Goal: Find contact information: Find contact information

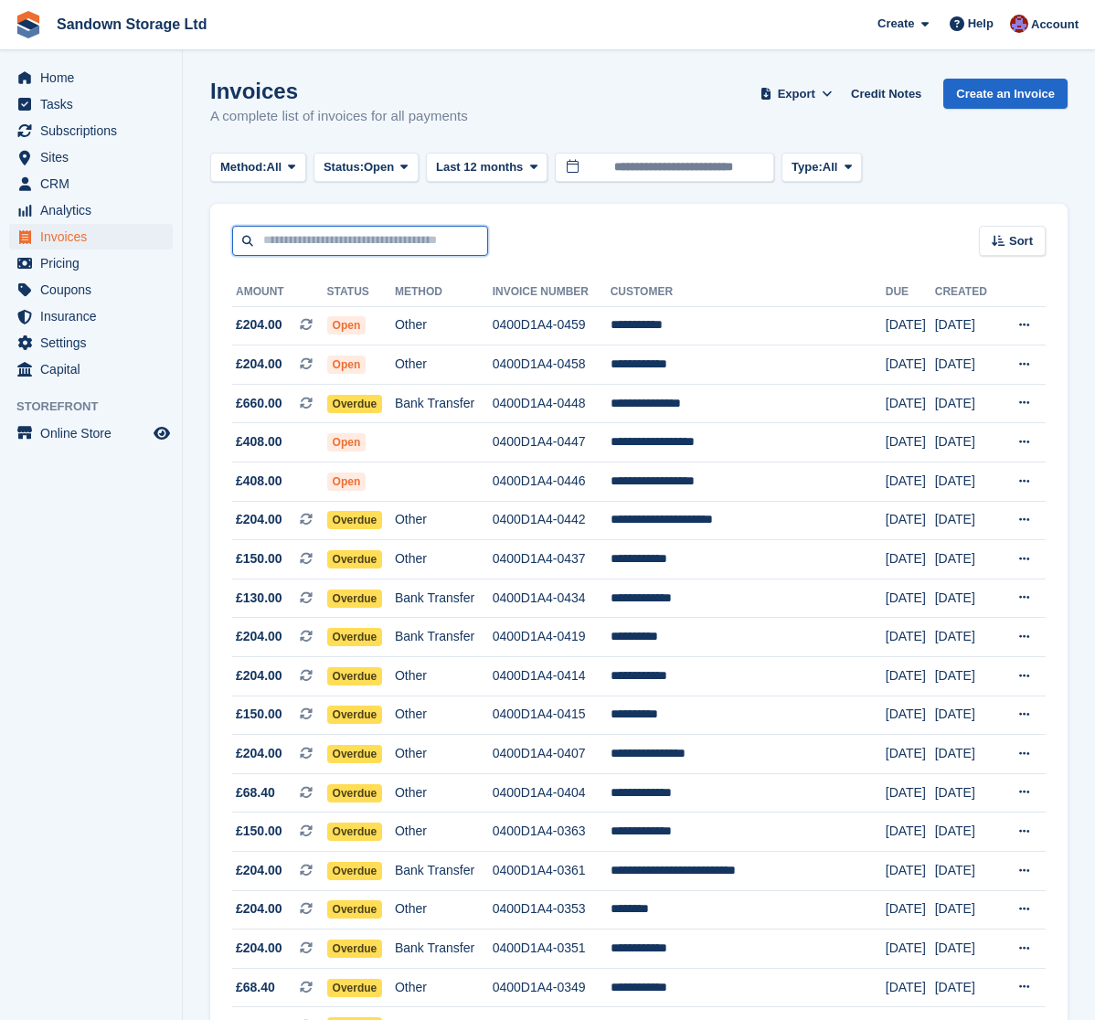
click at [330, 240] on input "text" at bounding box center [360, 241] width 256 height 30
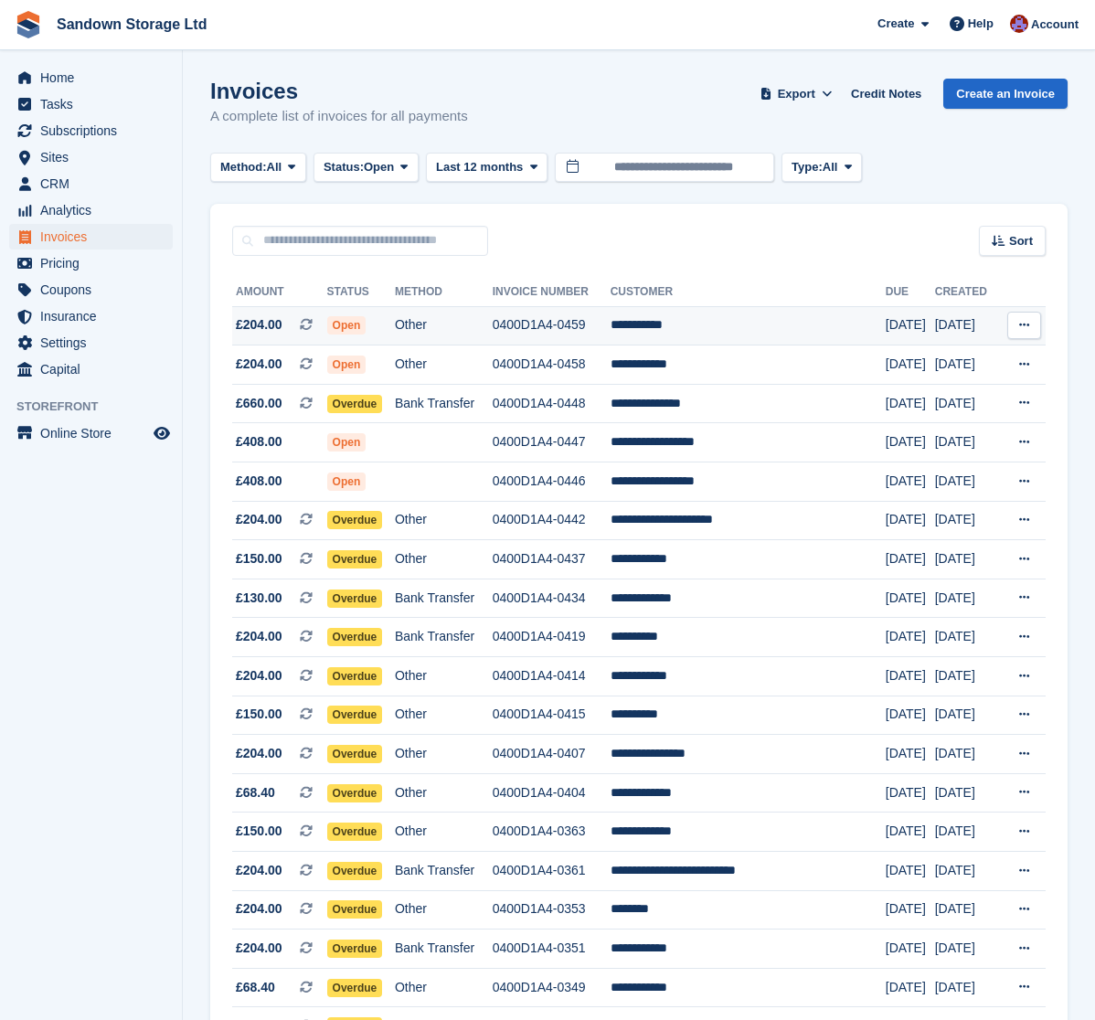
click at [472, 332] on td "Other" at bounding box center [444, 325] width 98 height 39
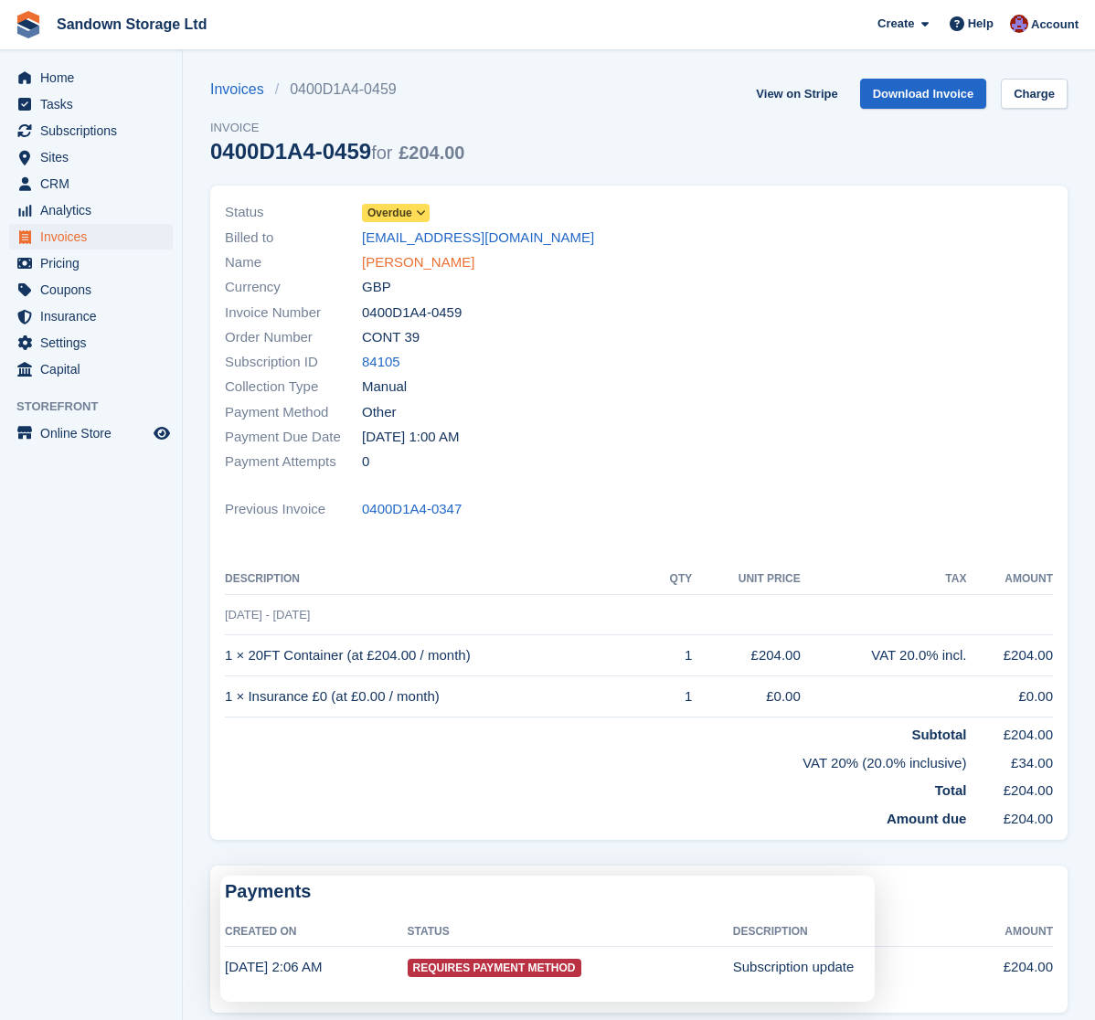
click at [402, 262] on link "Chris Mills" at bounding box center [418, 262] width 112 height 21
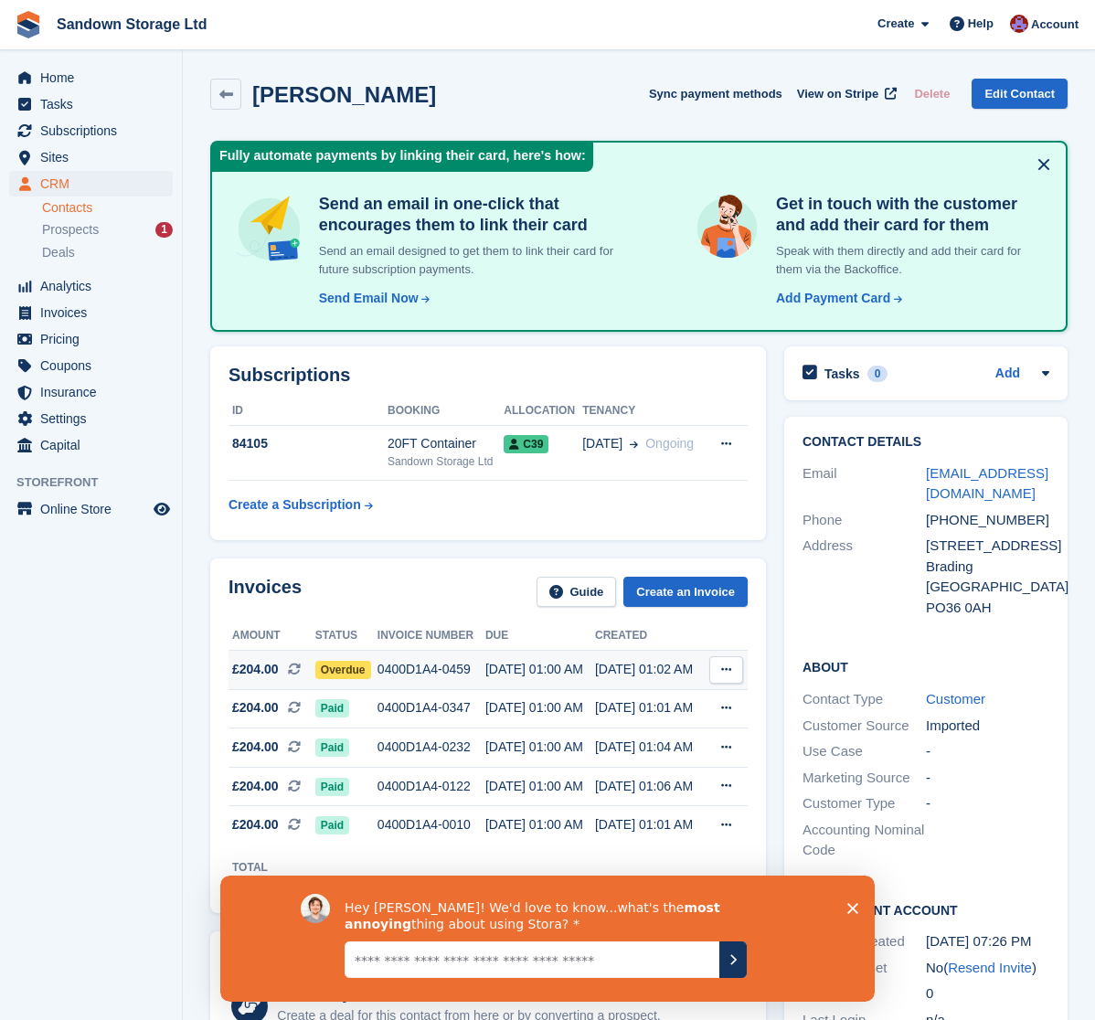
click at [426, 666] on div "0400D1A4-0459" at bounding box center [431, 669] width 108 height 19
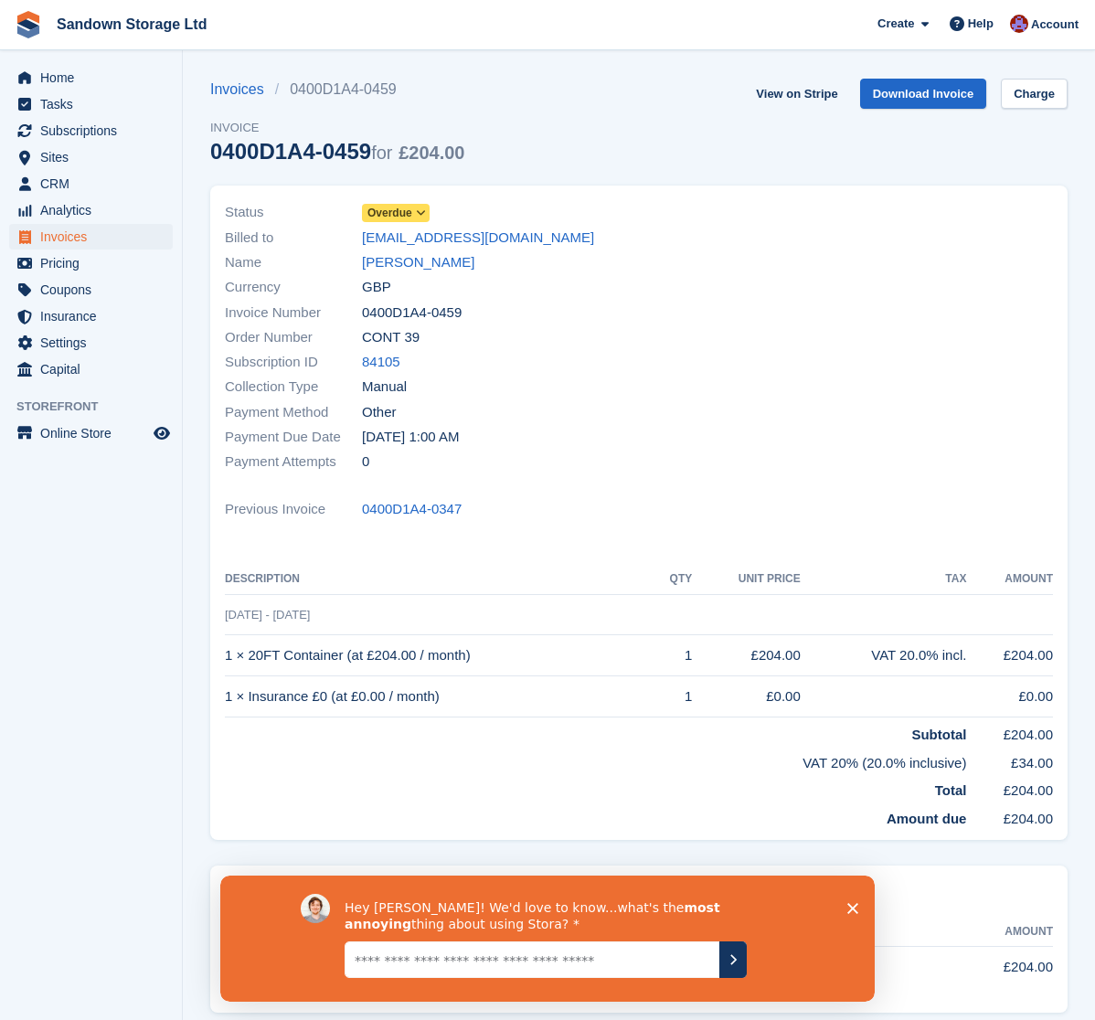
click at [411, 214] on span "Overdue" at bounding box center [389, 213] width 45 height 16
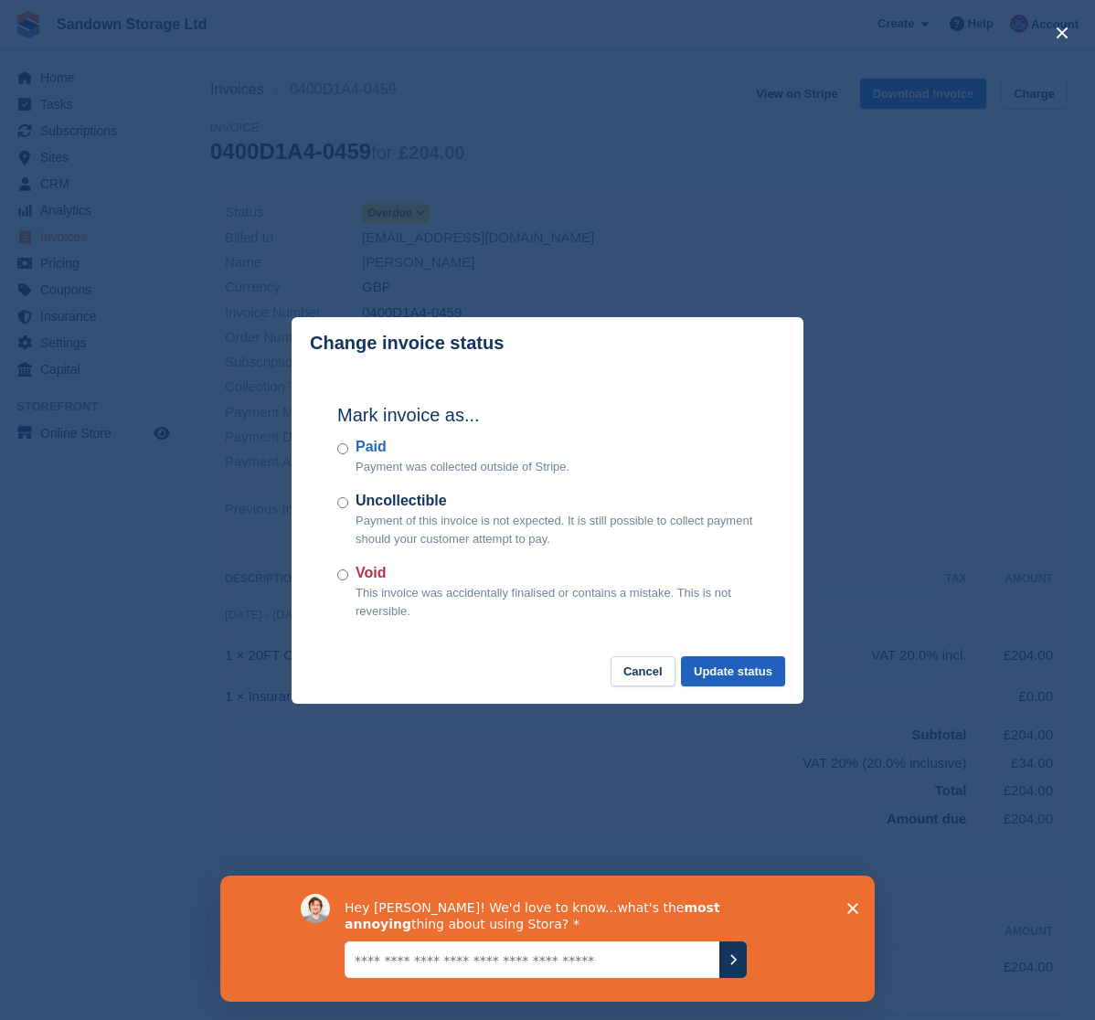
click at [740, 670] on button "Update status" at bounding box center [733, 671] width 104 height 30
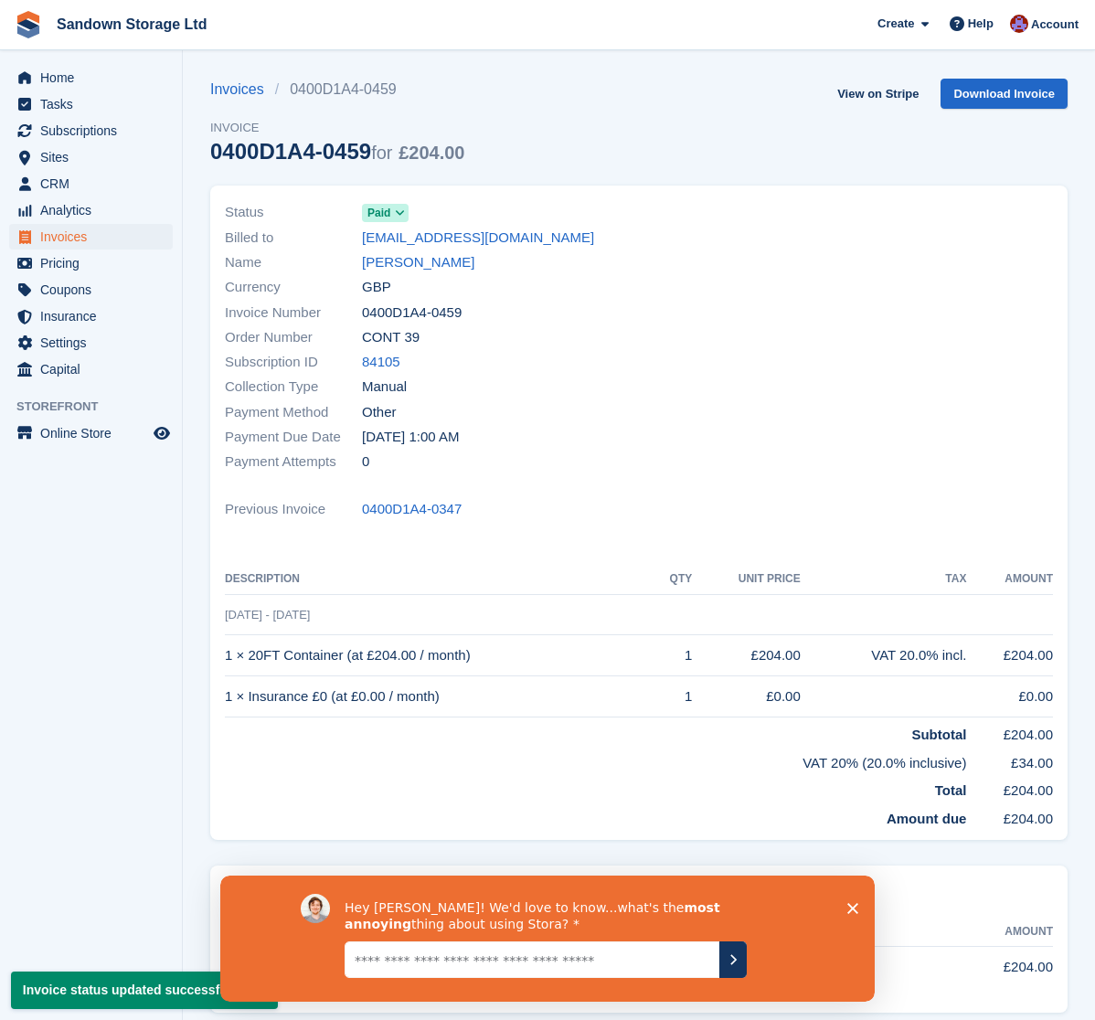
click at [636, 952] on textarea "Give it to us straight... we can take it" at bounding box center [531, 959] width 375 height 37
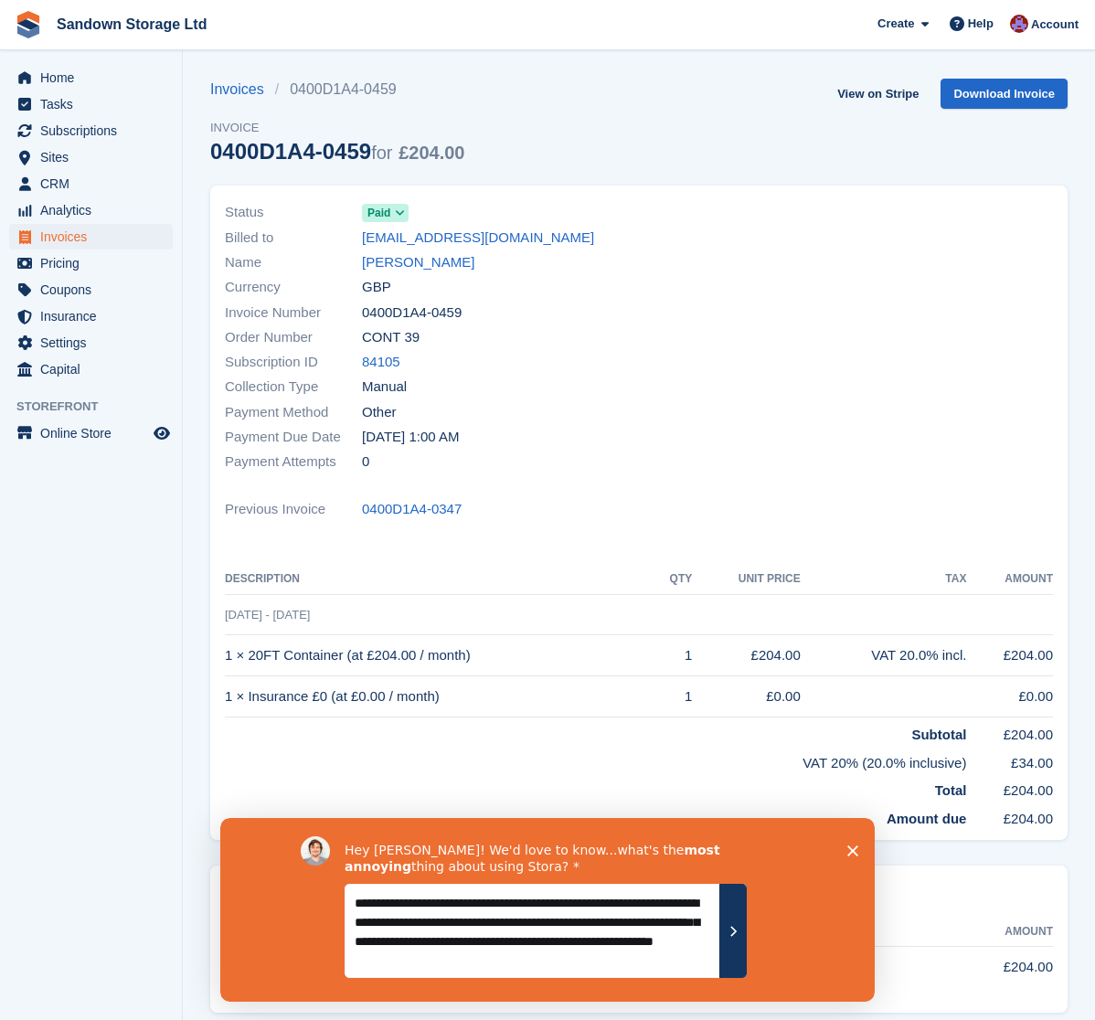
click at [410, 960] on textarea "**********" at bounding box center [531, 931] width 375 height 94
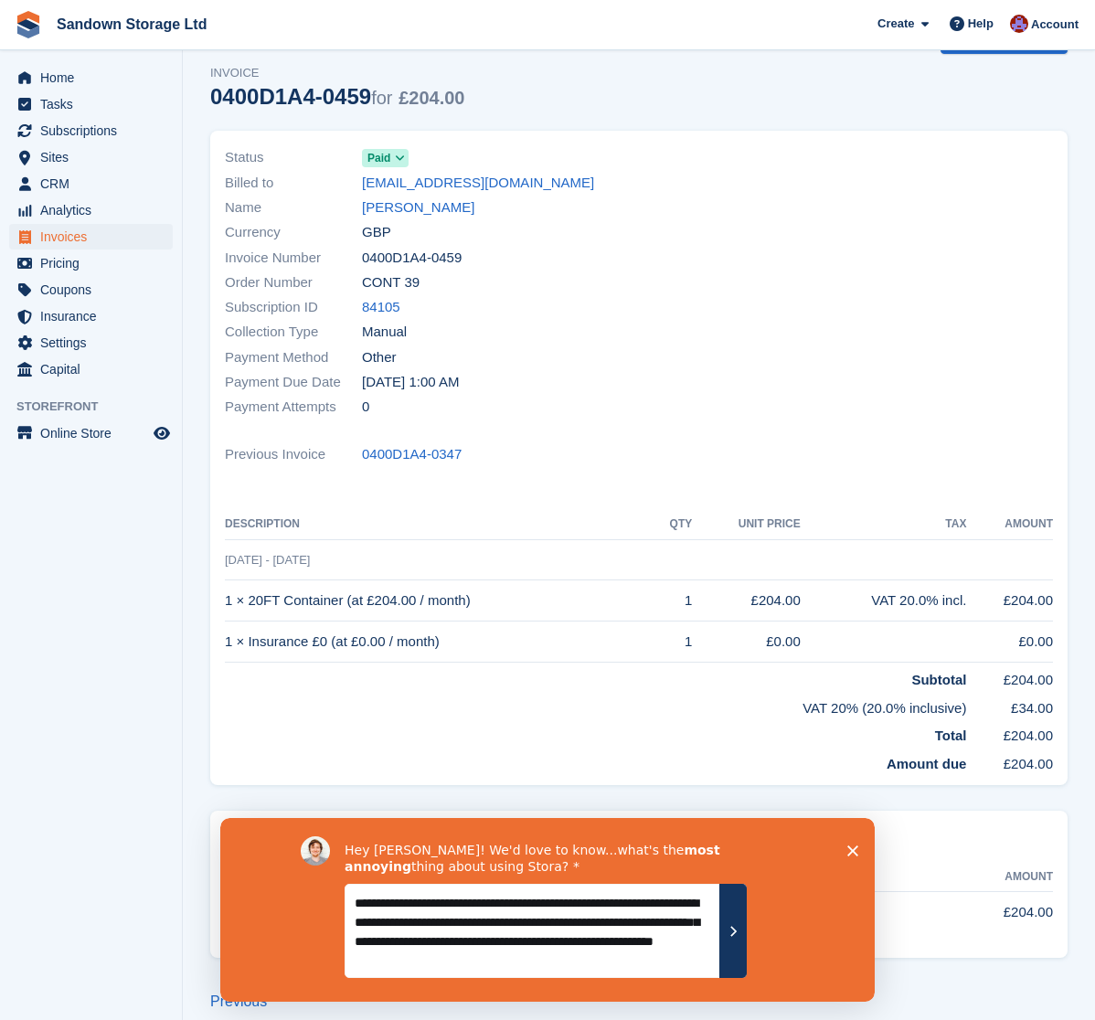
click at [640, 966] on textarea "**********" at bounding box center [531, 931] width 375 height 94
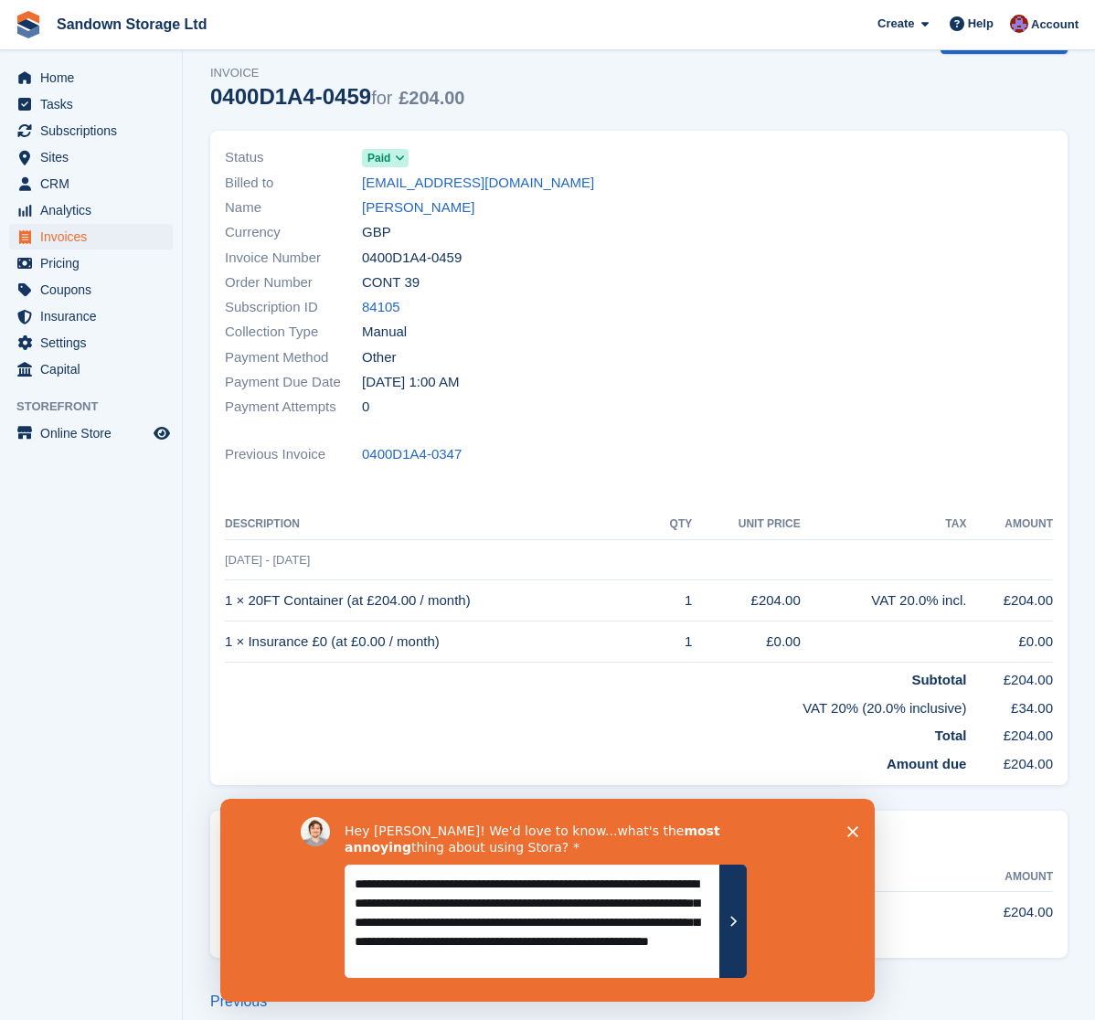
scroll to position [11, 0]
click at [663, 953] on textarea "**********" at bounding box center [531, 920] width 375 height 113
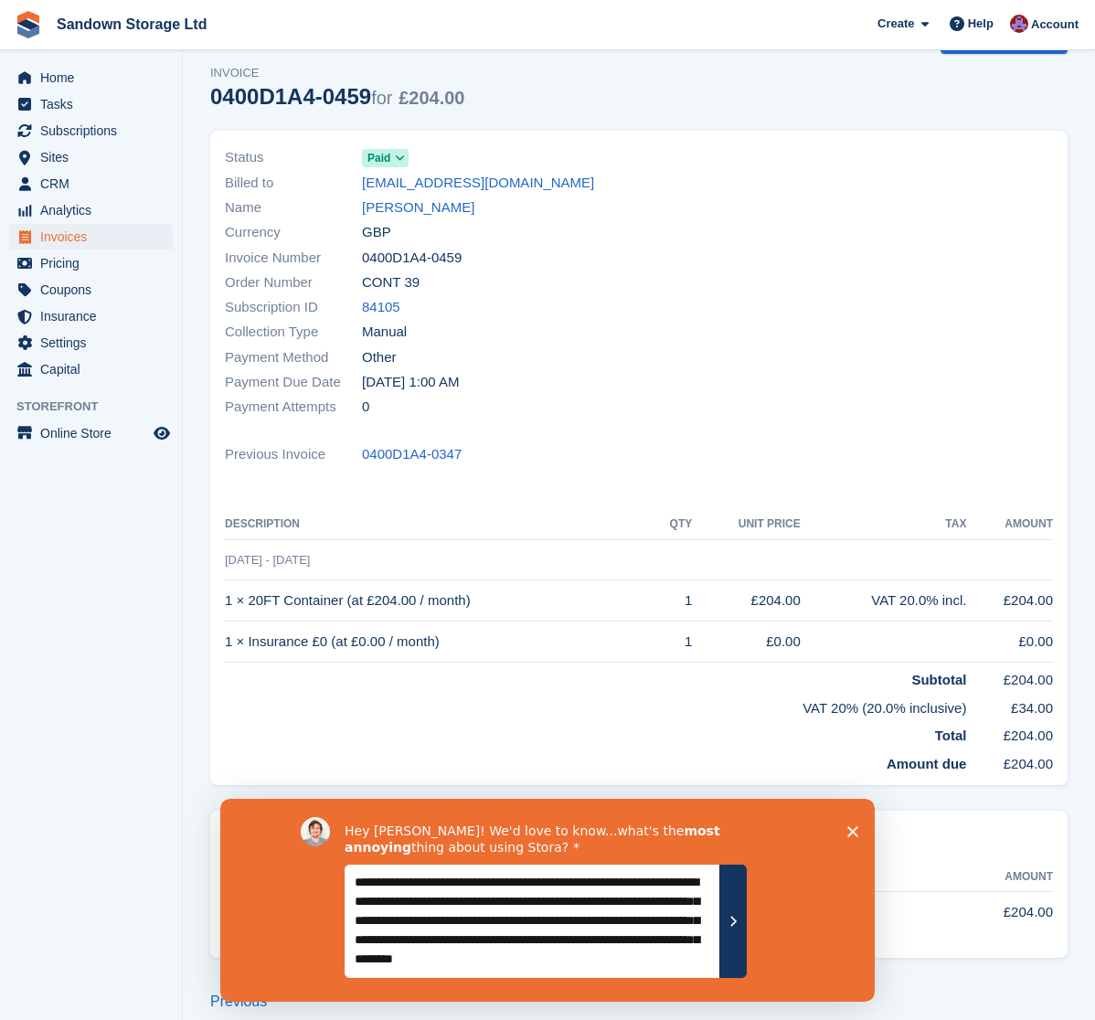
click at [506, 969] on textarea "**********" at bounding box center [531, 920] width 375 height 113
type textarea "**********"
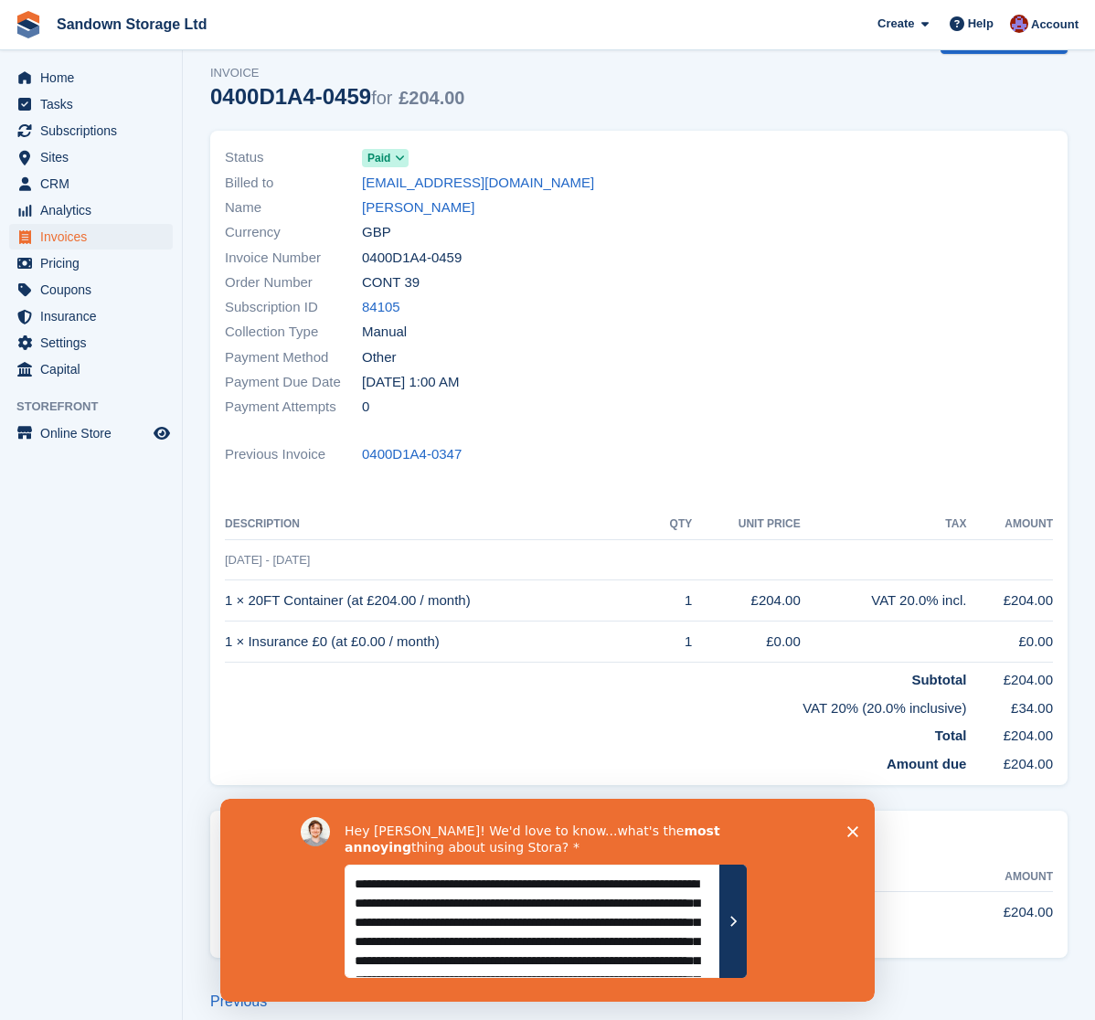
drag, startPoint x: 665, startPoint y: 954, endPoint x: 336, endPoint y: 828, distance: 352.3
click at [336, 828] on div "**********" at bounding box center [547, 900] width 493 height 166
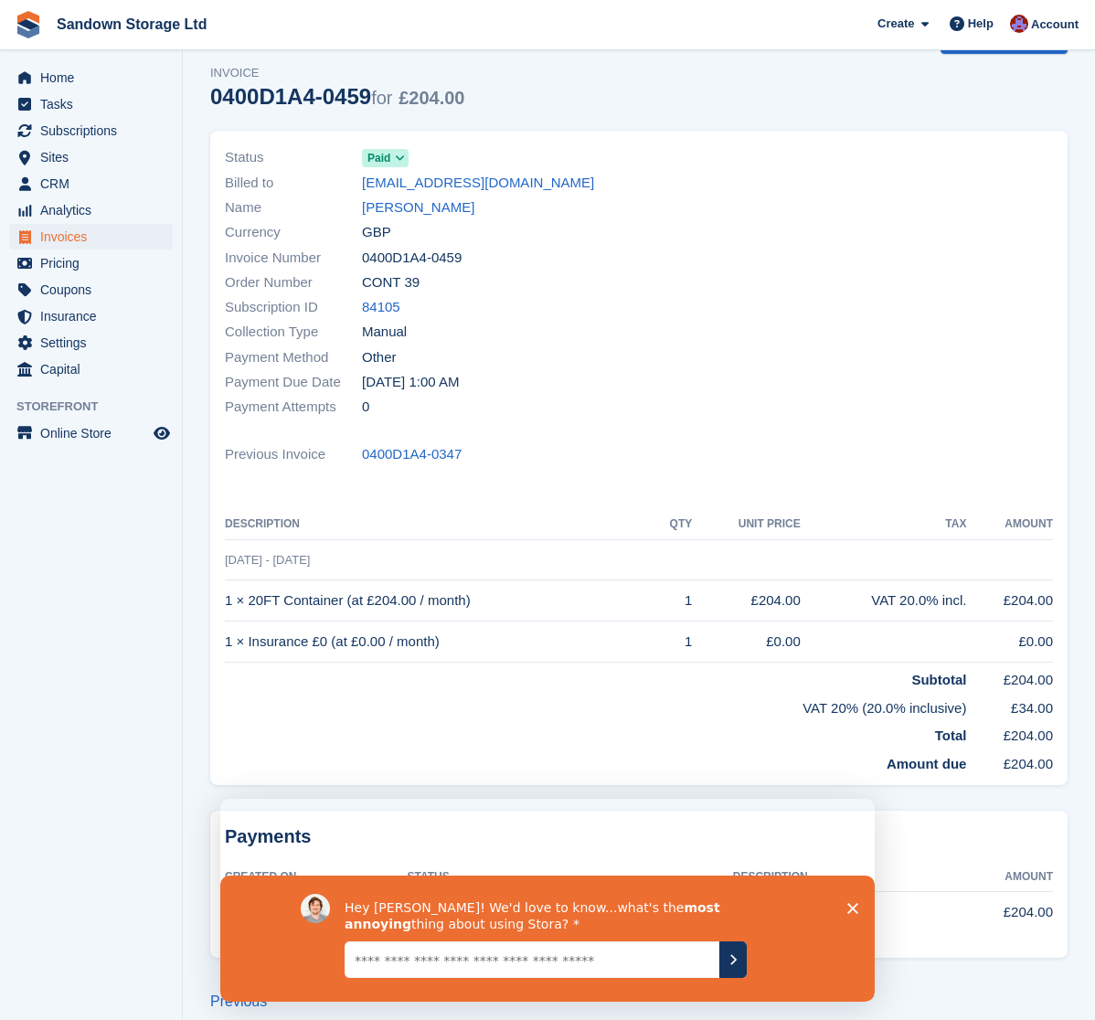
paste textarea "**********"
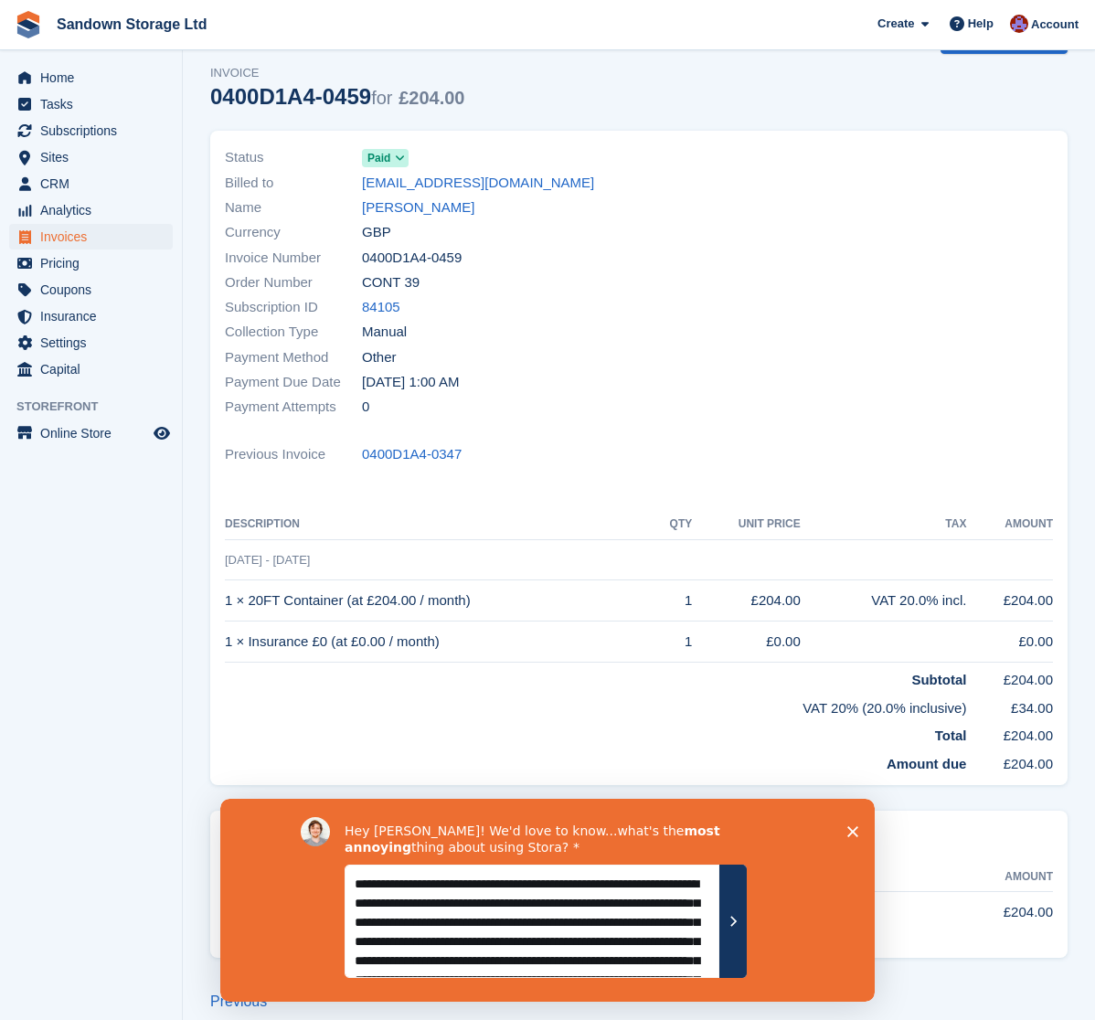
scroll to position [98, 0]
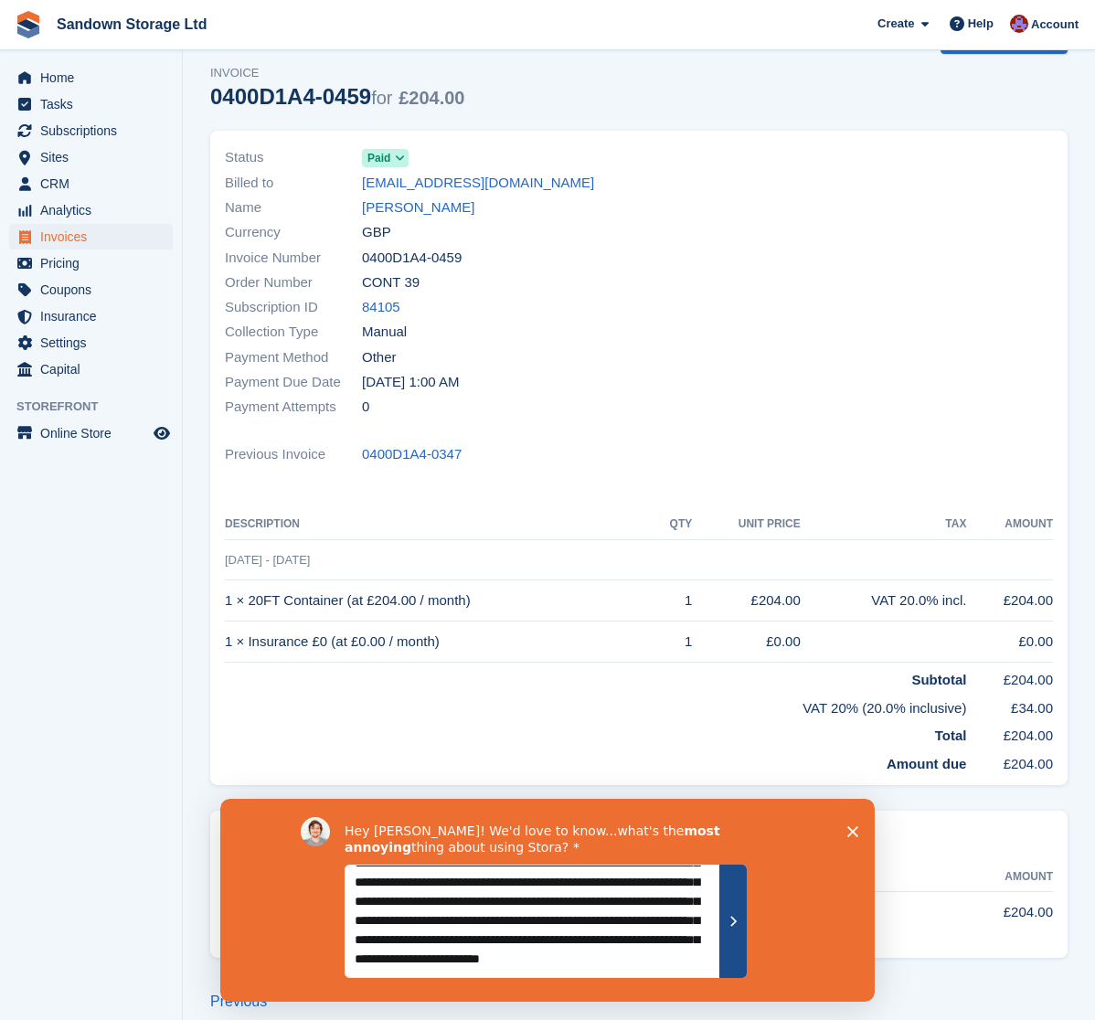
type textarea "**********"
click at [735, 945] on button "Submit your response" at bounding box center [732, 920] width 27 height 113
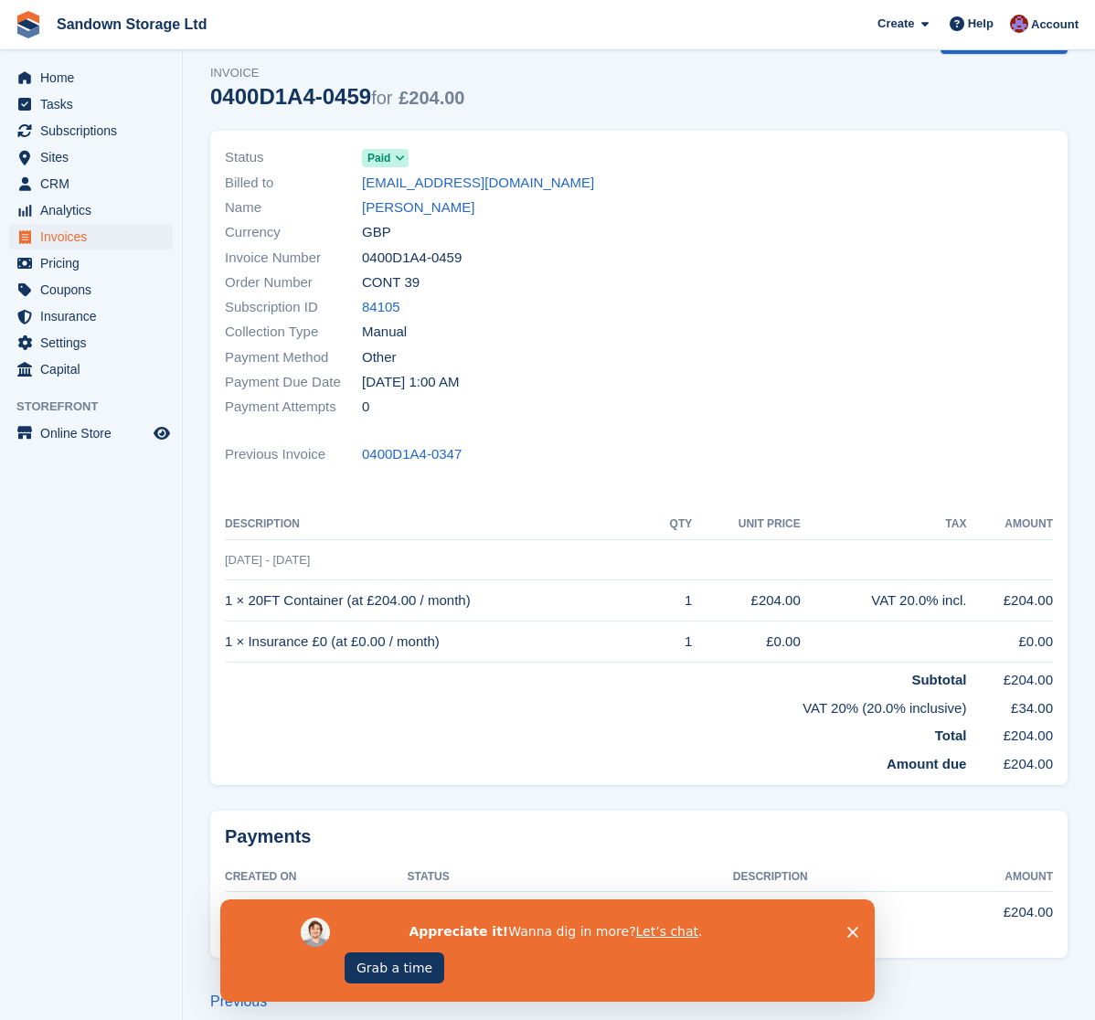
click at [858, 932] on div "Appreciate it! Wanna dig in more? Let’s chat . Grab a time" at bounding box center [547, 950] width 654 height 102
click at [851, 934] on polygon "Close survey" at bounding box center [852, 932] width 11 height 11
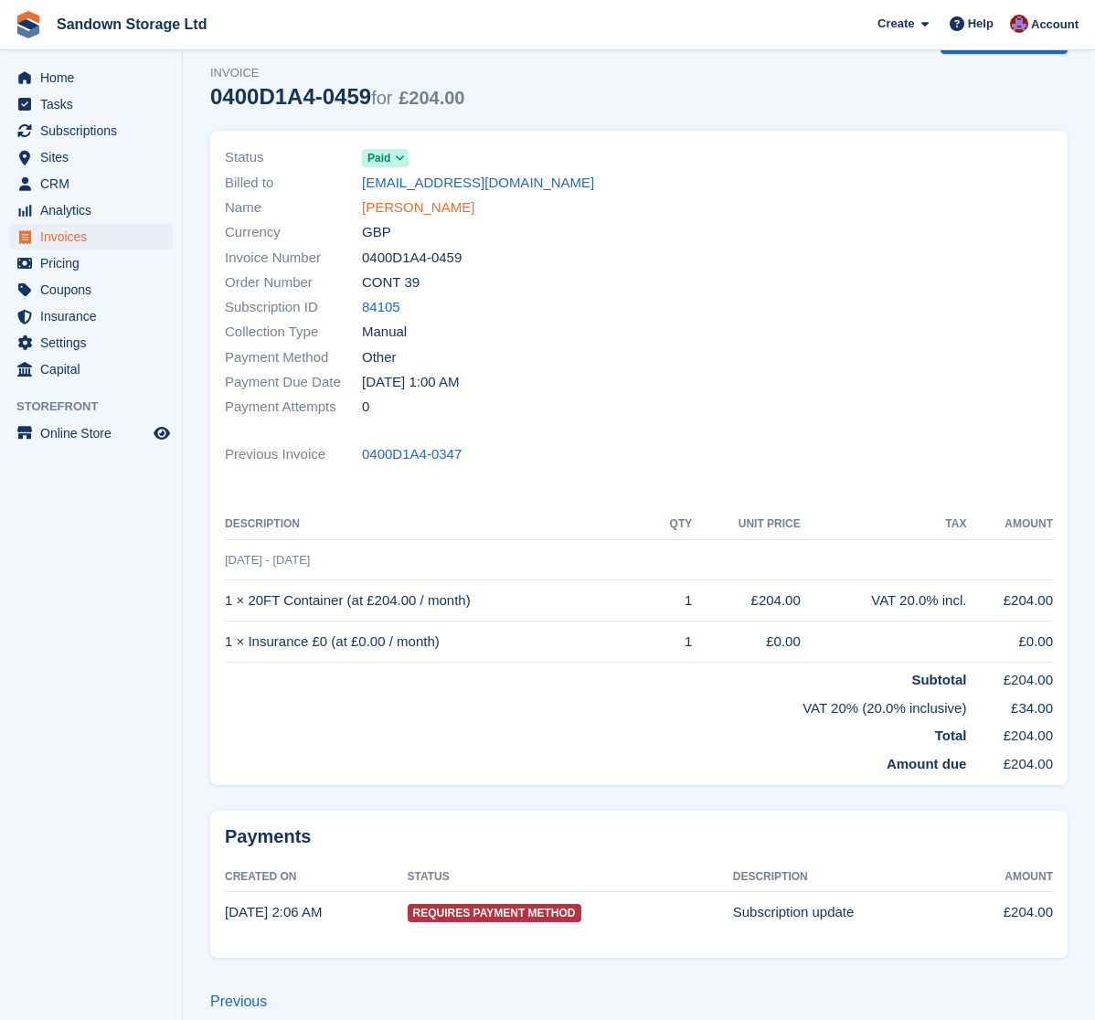
click at [410, 208] on link "Chris Mills" at bounding box center [418, 207] width 112 height 21
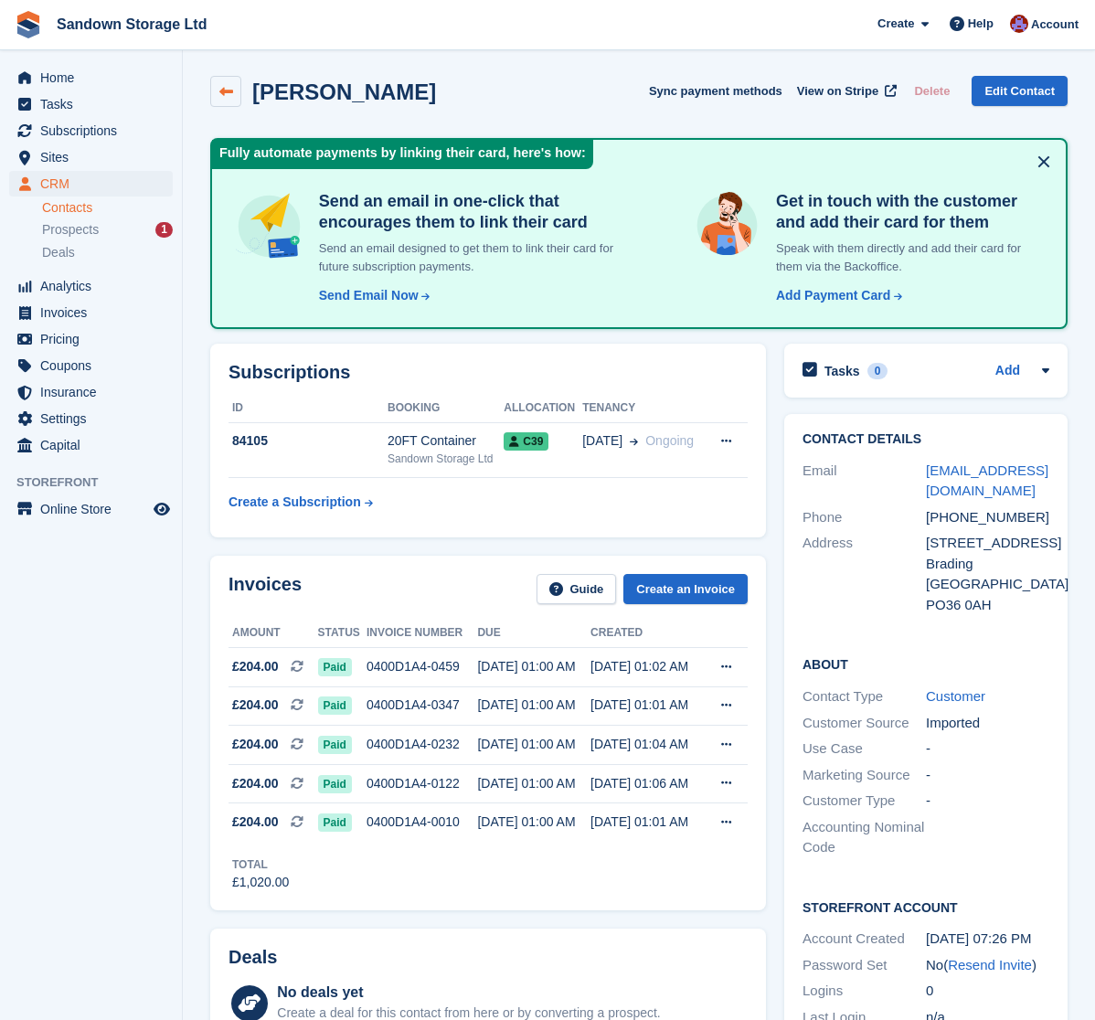
click at [226, 100] on link at bounding box center [225, 91] width 31 height 31
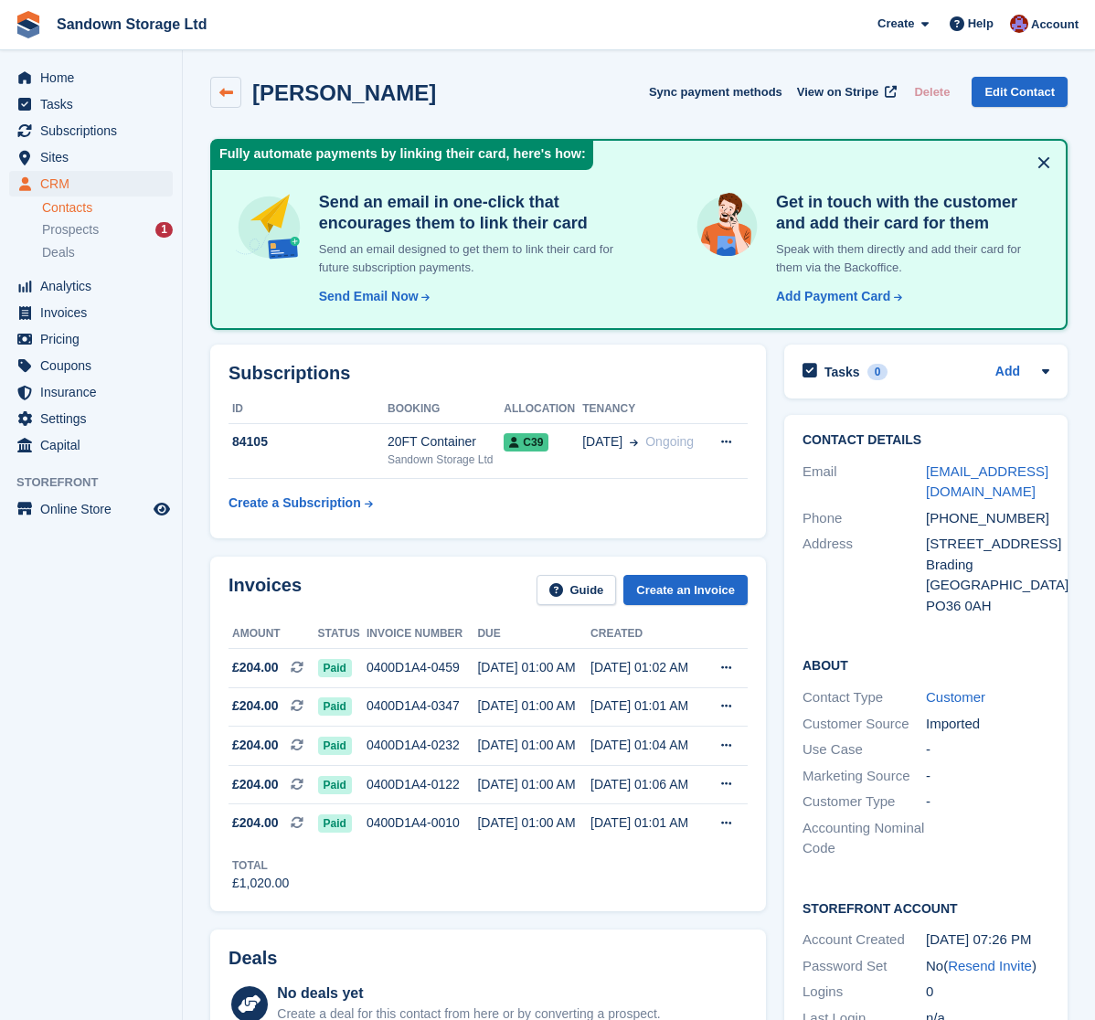
scroll to position [6, 0]
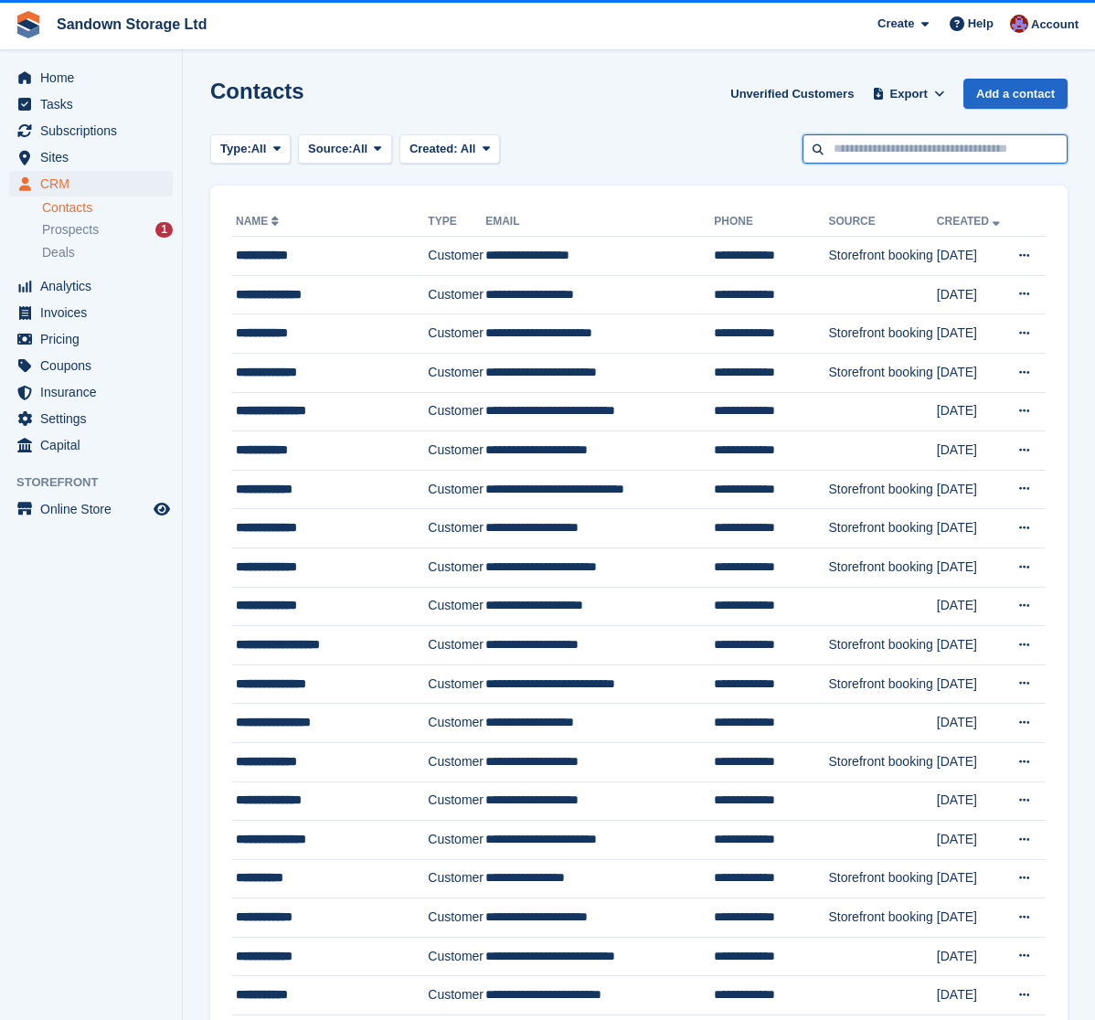
click at [888, 151] on input "text" at bounding box center [934, 149] width 265 height 30
type input "****"
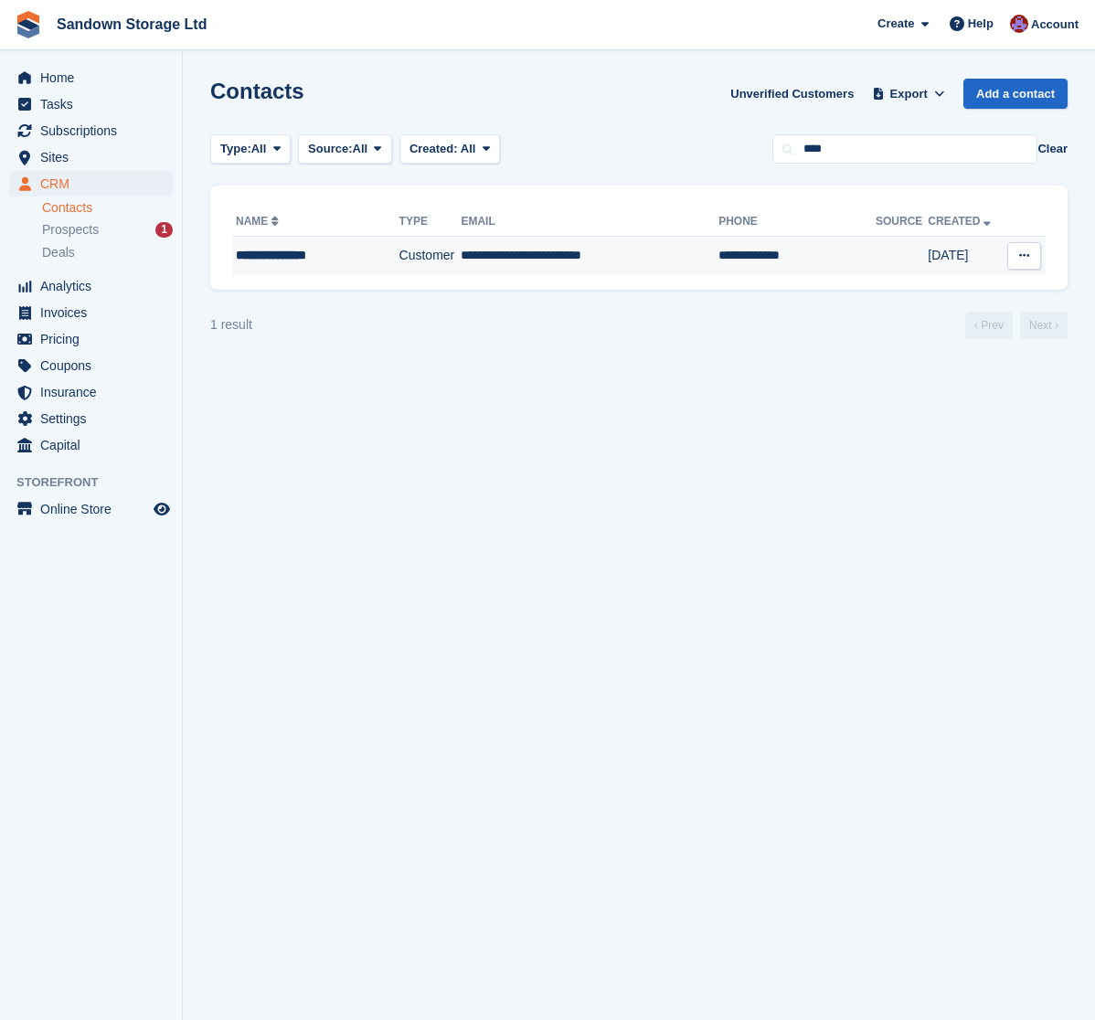
drag, startPoint x: 888, startPoint y: 151, endPoint x: 630, endPoint y: 258, distance: 279.0
click at [630, 258] on td "**********" at bounding box center [590, 256] width 258 height 38
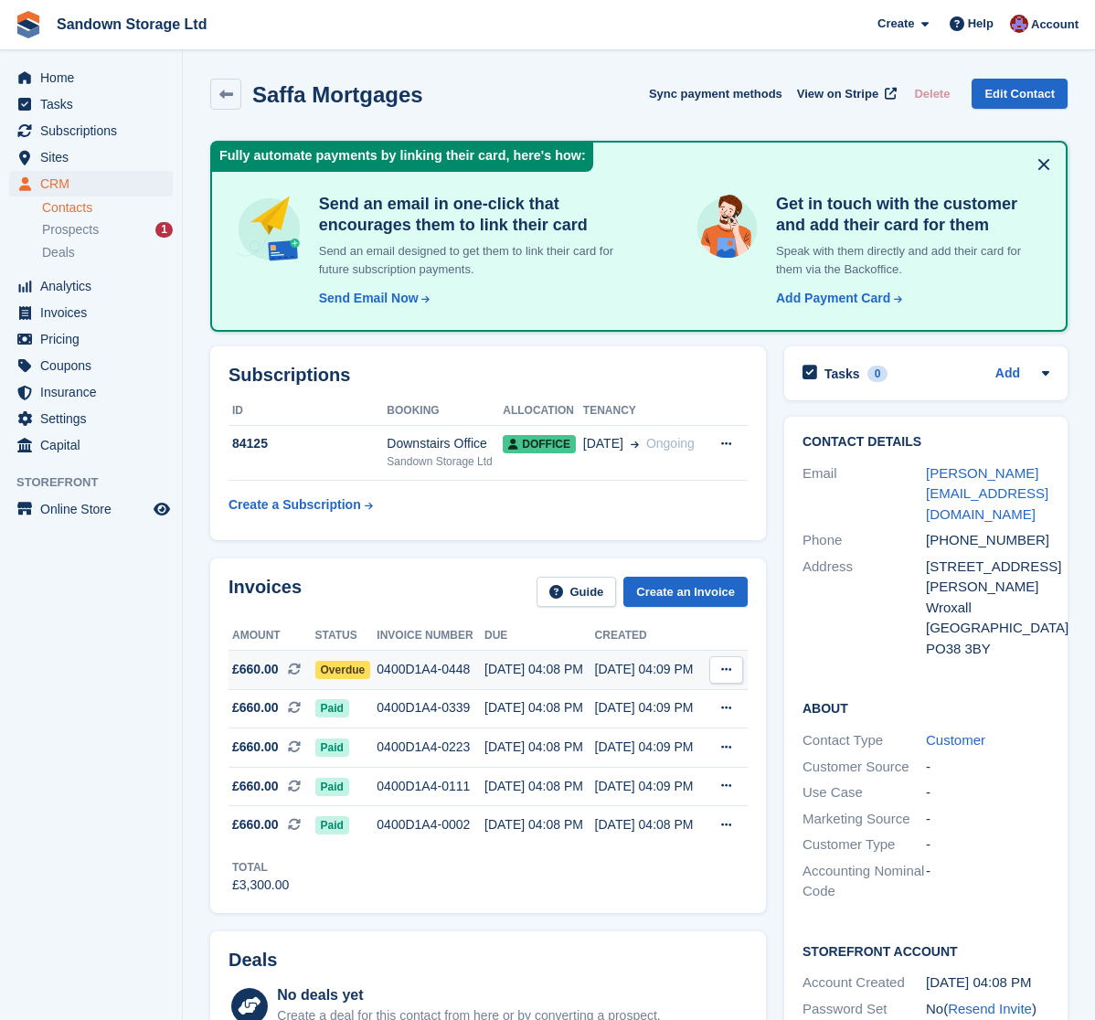
click at [503, 669] on div "[DATE] 04:08 PM" at bounding box center [539, 669] width 111 height 19
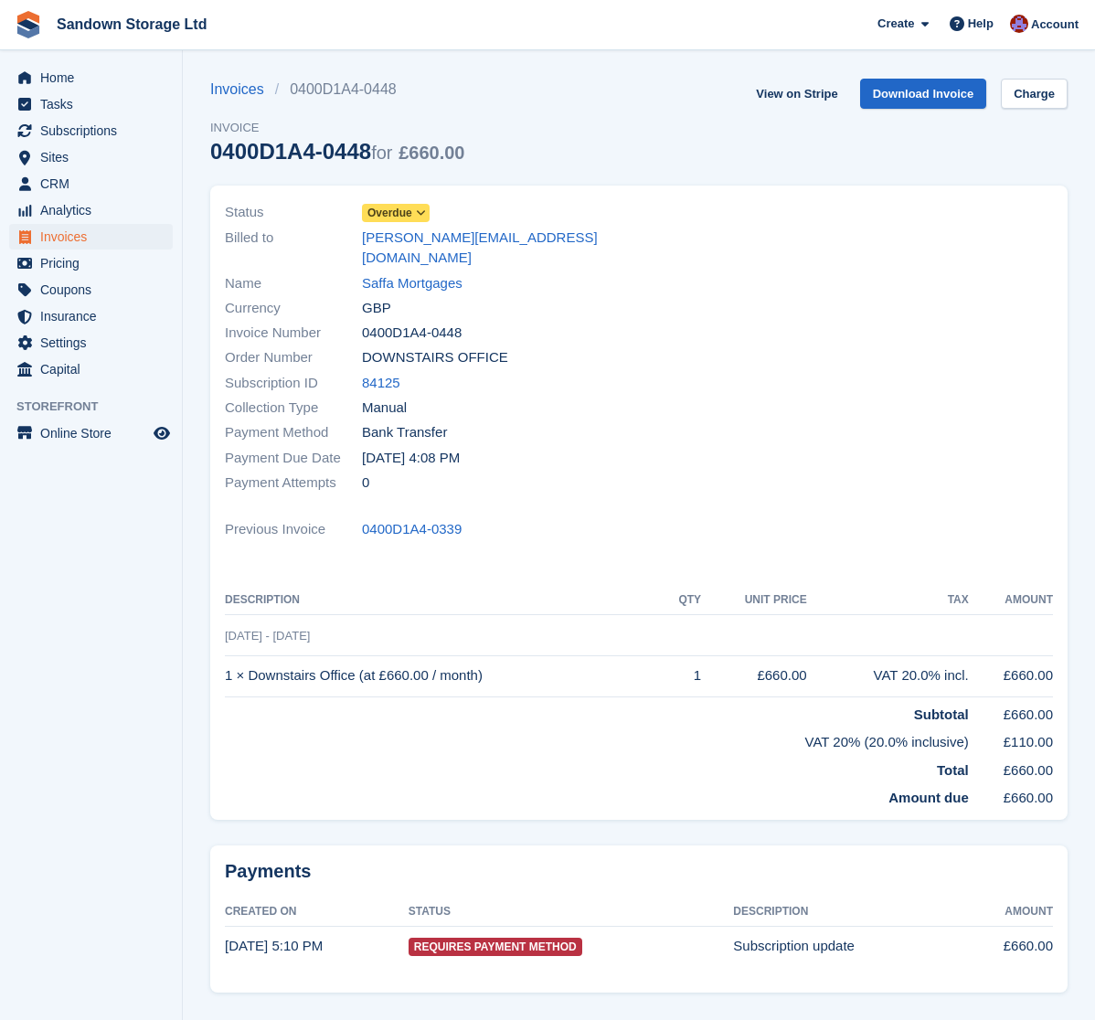
click at [398, 208] on span "Overdue" at bounding box center [389, 213] width 45 height 16
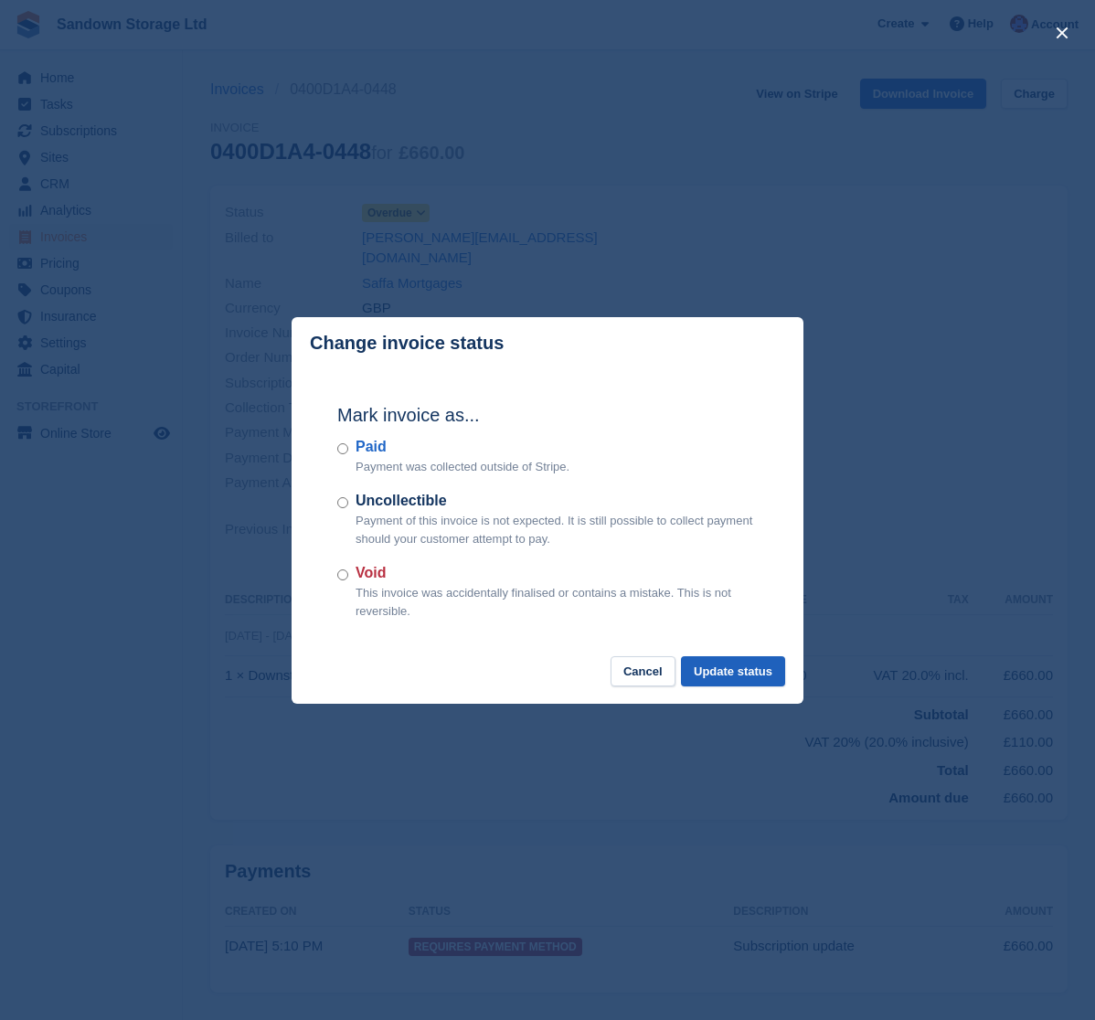
click at [721, 665] on button "Update status" at bounding box center [733, 671] width 104 height 30
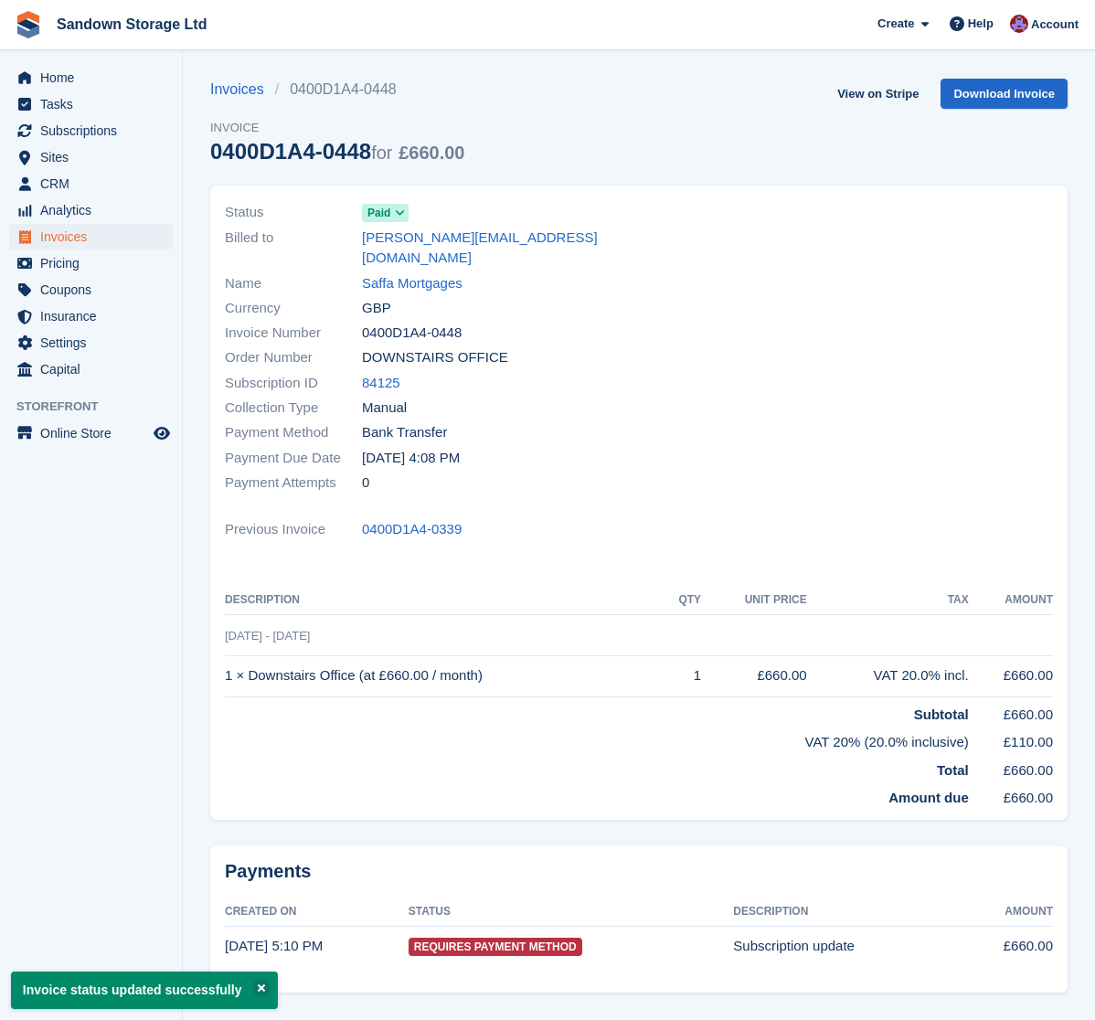
click at [99, 229] on span "Invoices" at bounding box center [95, 237] width 110 height 26
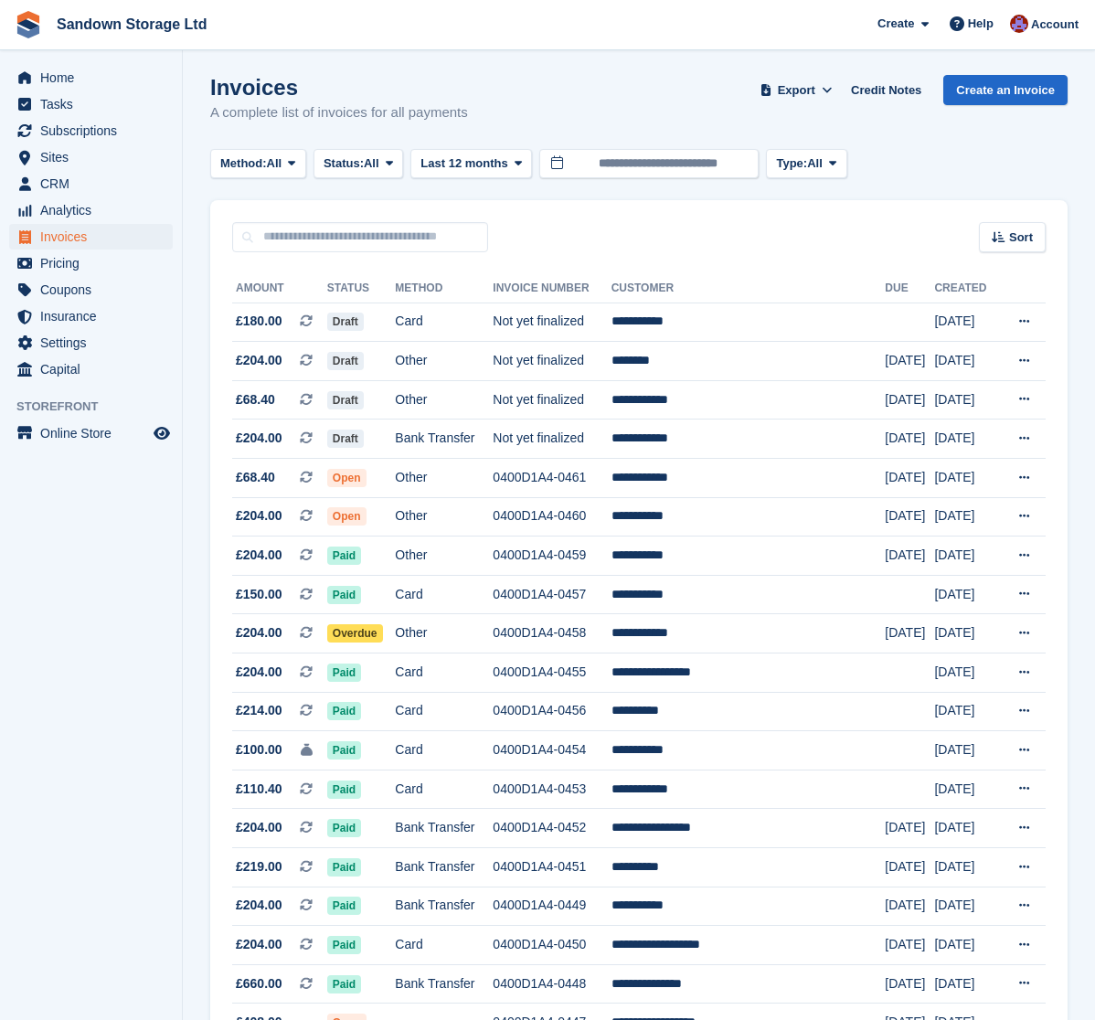
scroll to position [2, 0]
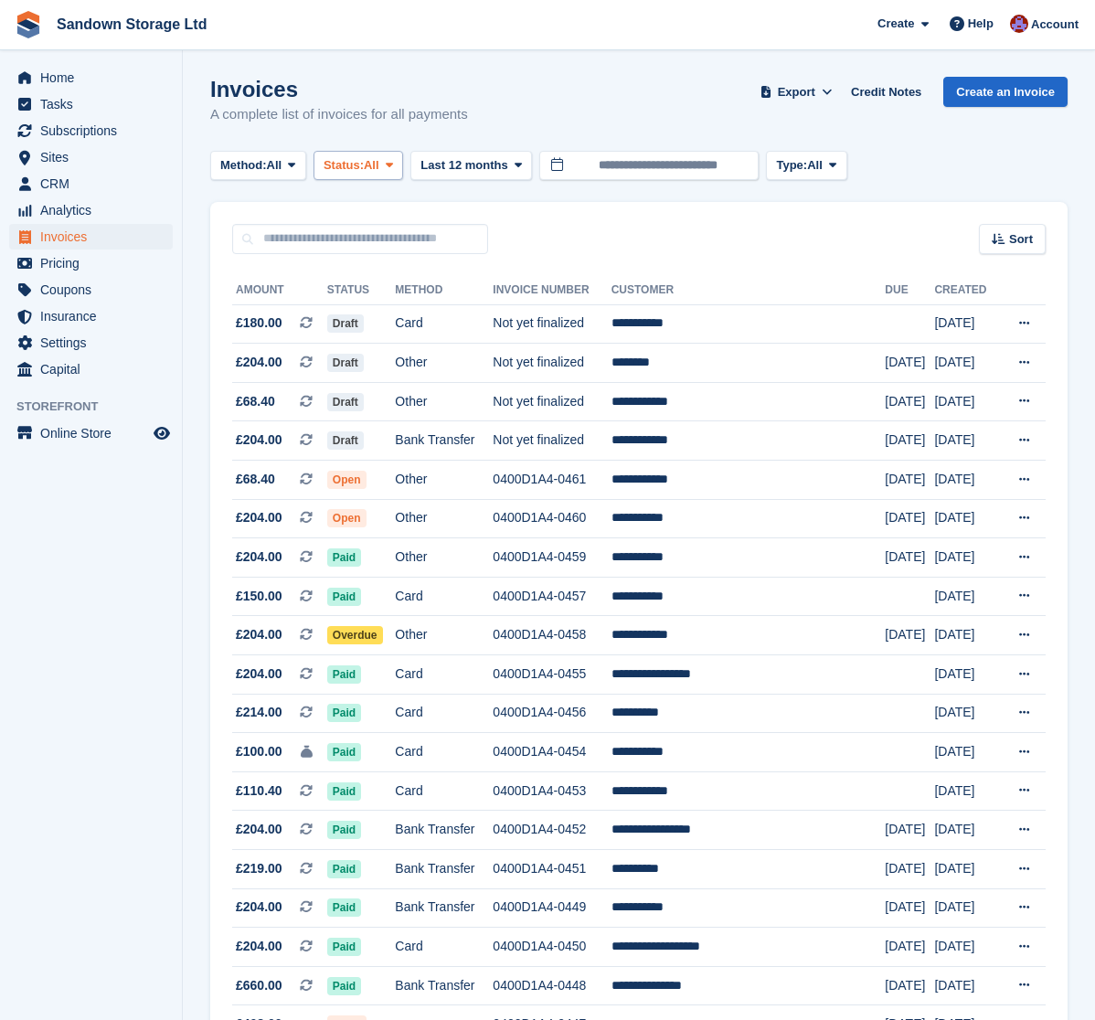
click at [364, 156] on span "Status:" at bounding box center [343, 165] width 40 height 18
click at [384, 293] on link "Open" at bounding box center [401, 307] width 159 height 33
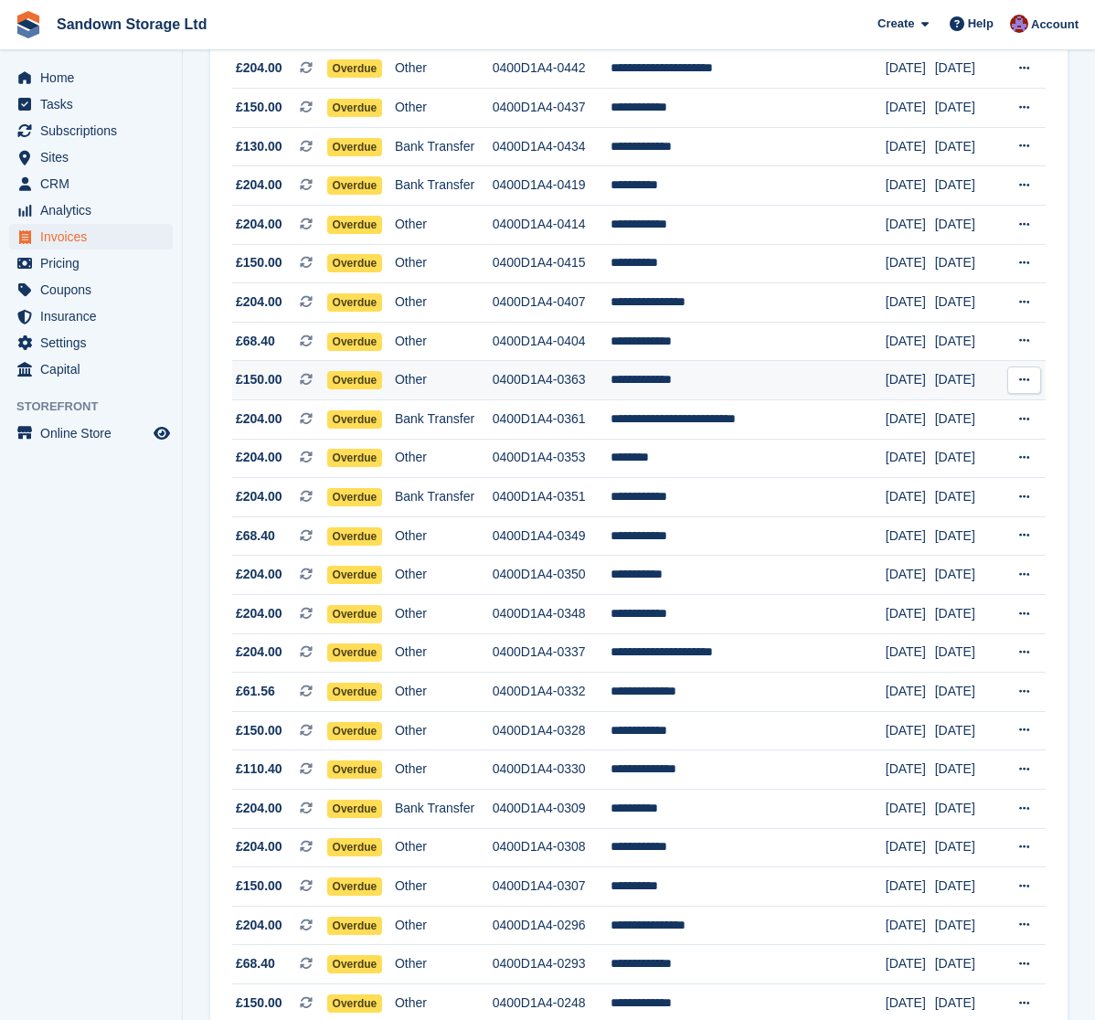
scroll to position [456, 0]
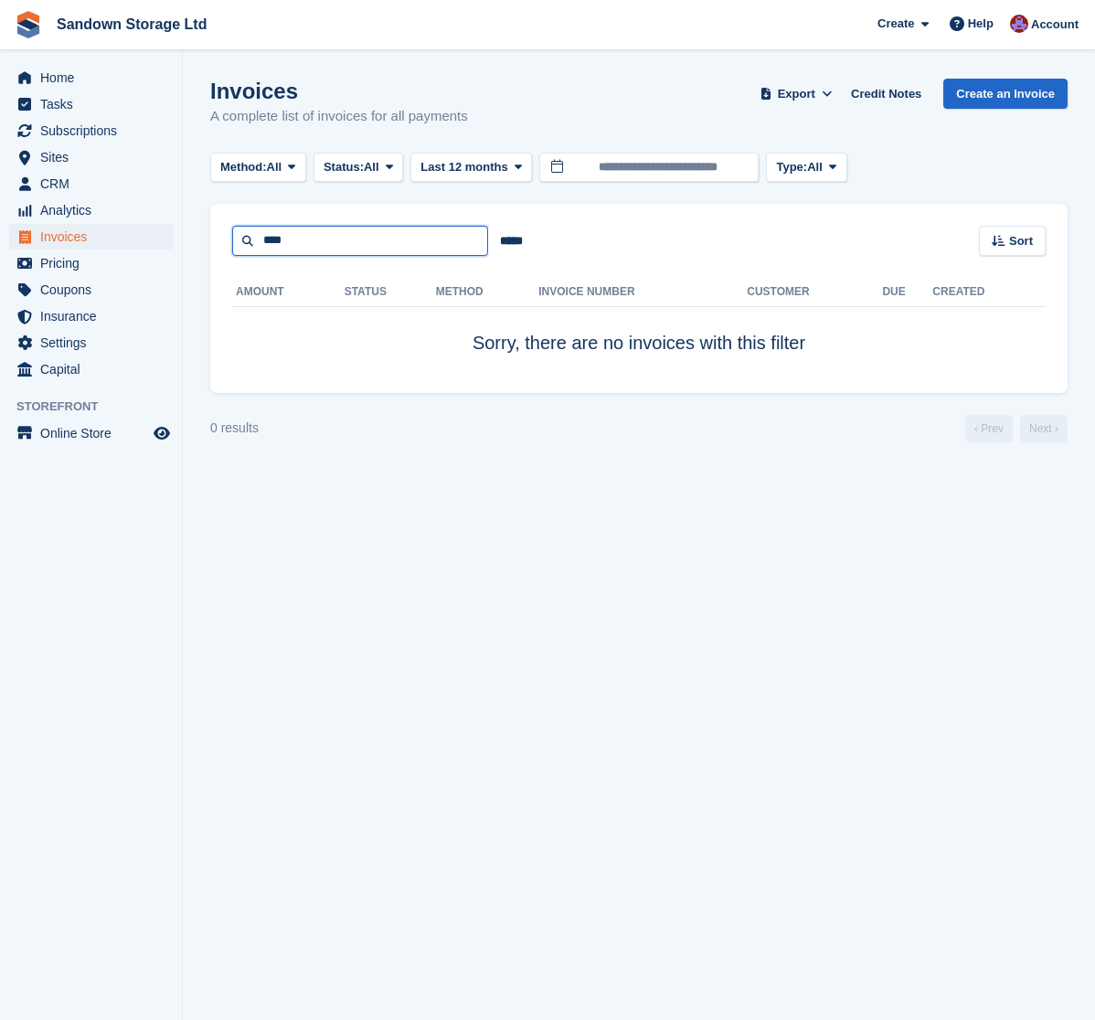
drag, startPoint x: 250, startPoint y: 237, endPoint x: 197, endPoint y: 233, distance: 53.1
click at [195, 234] on section "Invoices A complete list of invoices for all payments Export Export Invoices Ex…" at bounding box center [639, 510] width 912 height 1020
type input "****"
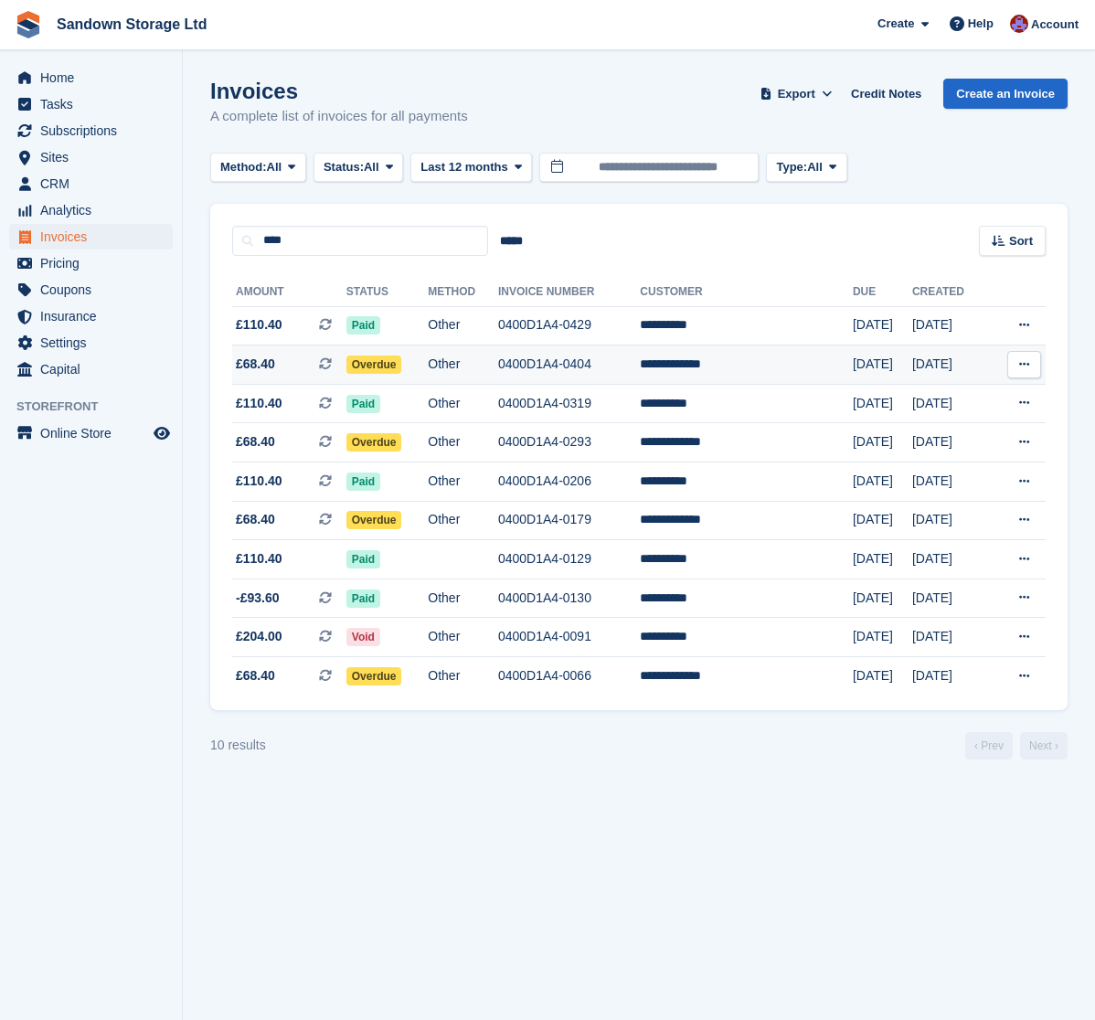
click at [570, 365] on td "0400D1A4-0404" at bounding box center [569, 364] width 142 height 39
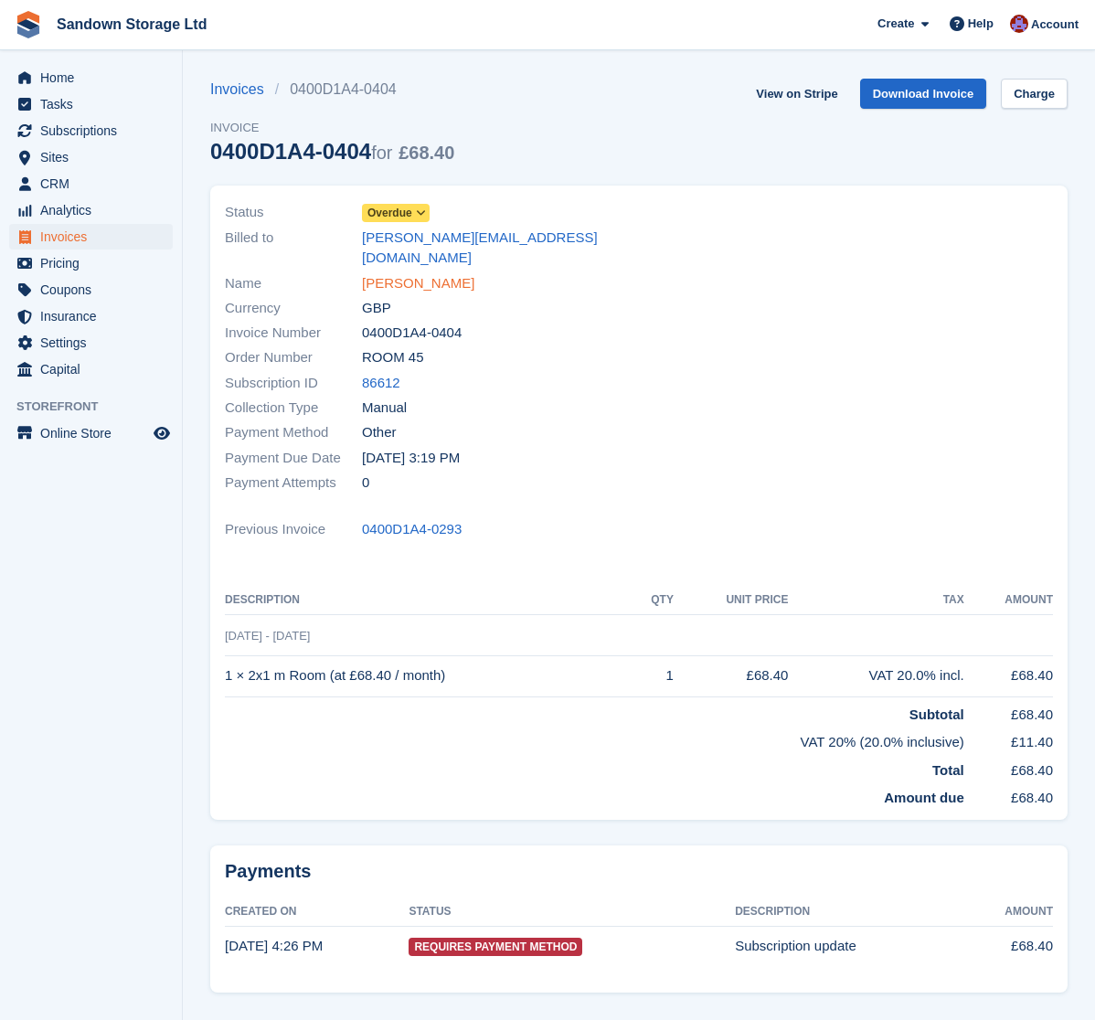
click at [423, 273] on link "Liam Wightman" at bounding box center [418, 283] width 112 height 21
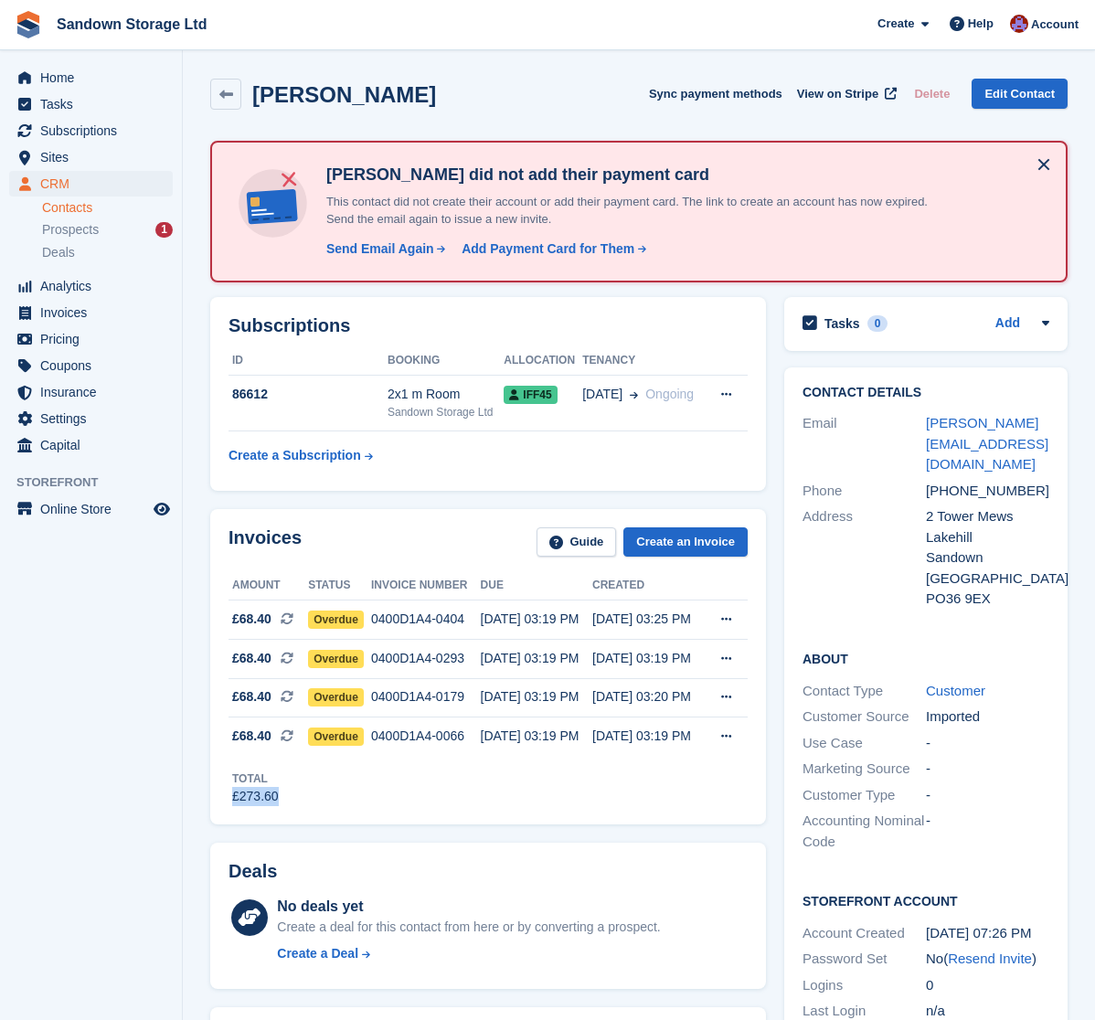
drag, startPoint x: 231, startPoint y: 800, endPoint x: 293, endPoint y: 801, distance: 62.1
click at [285, 802] on div "Total £273.60" at bounding box center [487, 781] width 519 height 50
click at [313, 800] on div "Total £273.60" at bounding box center [487, 781] width 519 height 50
drag, startPoint x: 251, startPoint y: 798, endPoint x: 312, endPoint y: 797, distance: 60.3
click at [312, 797] on div "Invoices Guide Create an Invoice Amount Status Invoice number Due Created £68.4…" at bounding box center [488, 666] width 556 height 315
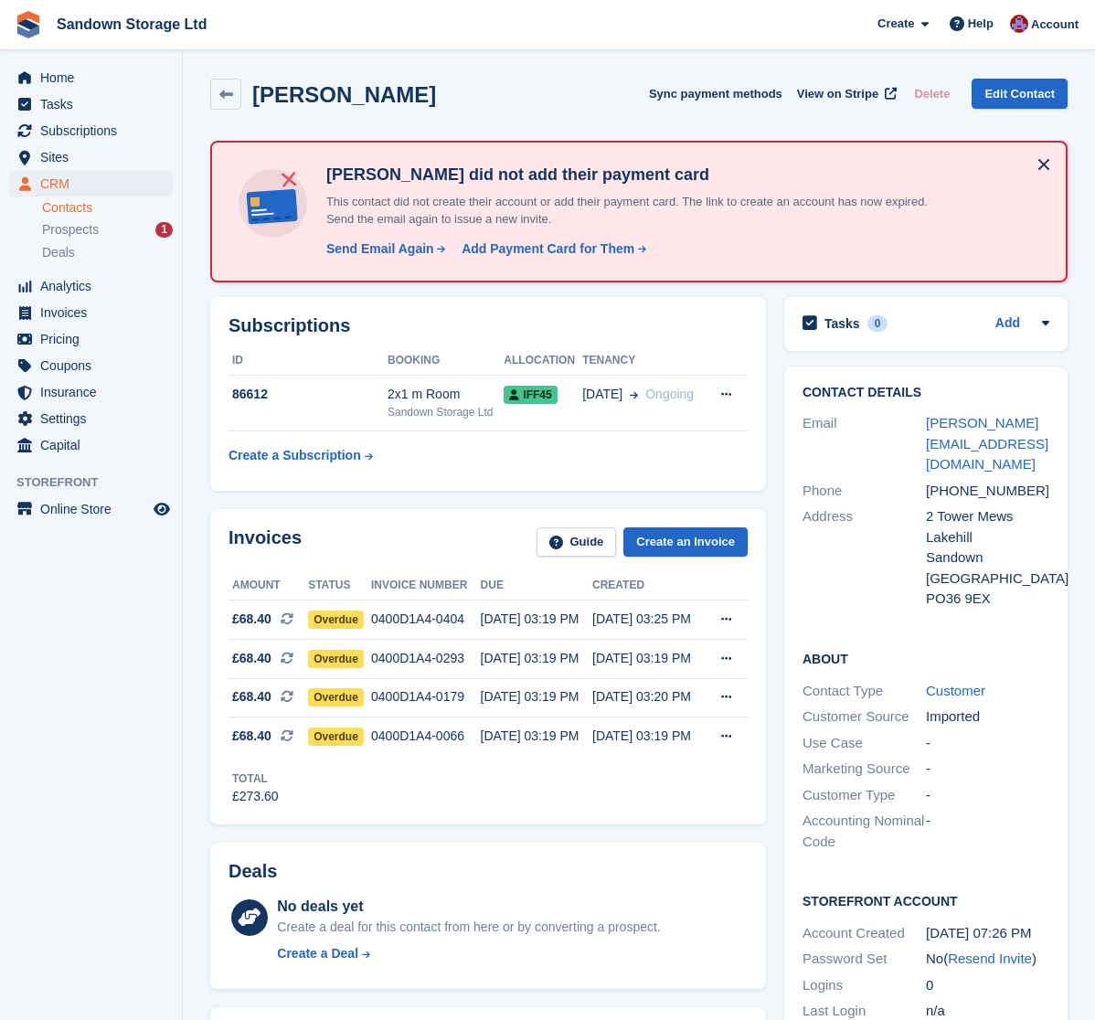
click at [313, 798] on div "Total £273.60" at bounding box center [487, 781] width 519 height 50
drag, startPoint x: 230, startPoint y: 783, endPoint x: 295, endPoint y: 799, distance: 66.7
click at [295, 799] on div "Total £273.60" at bounding box center [487, 781] width 519 height 50
drag, startPoint x: 991, startPoint y: 445, endPoint x: 927, endPoint y: 425, distance: 67.9
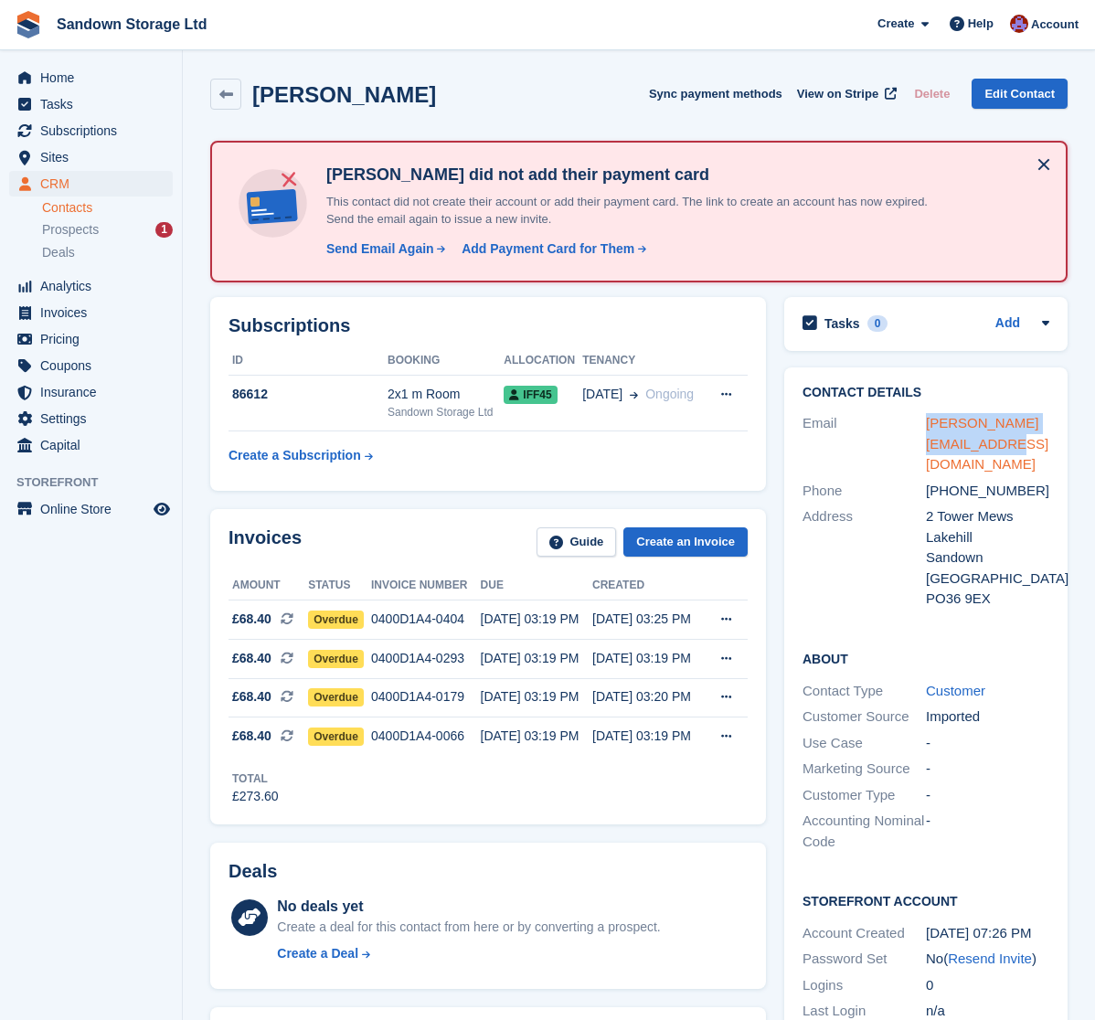
click at [927, 425] on div "liam.wightman@hotmail.com" at bounding box center [987, 444] width 123 height 62
copy link "liam.wightman@hotmail.com"
click at [223, 96] on icon at bounding box center [226, 95] width 14 height 14
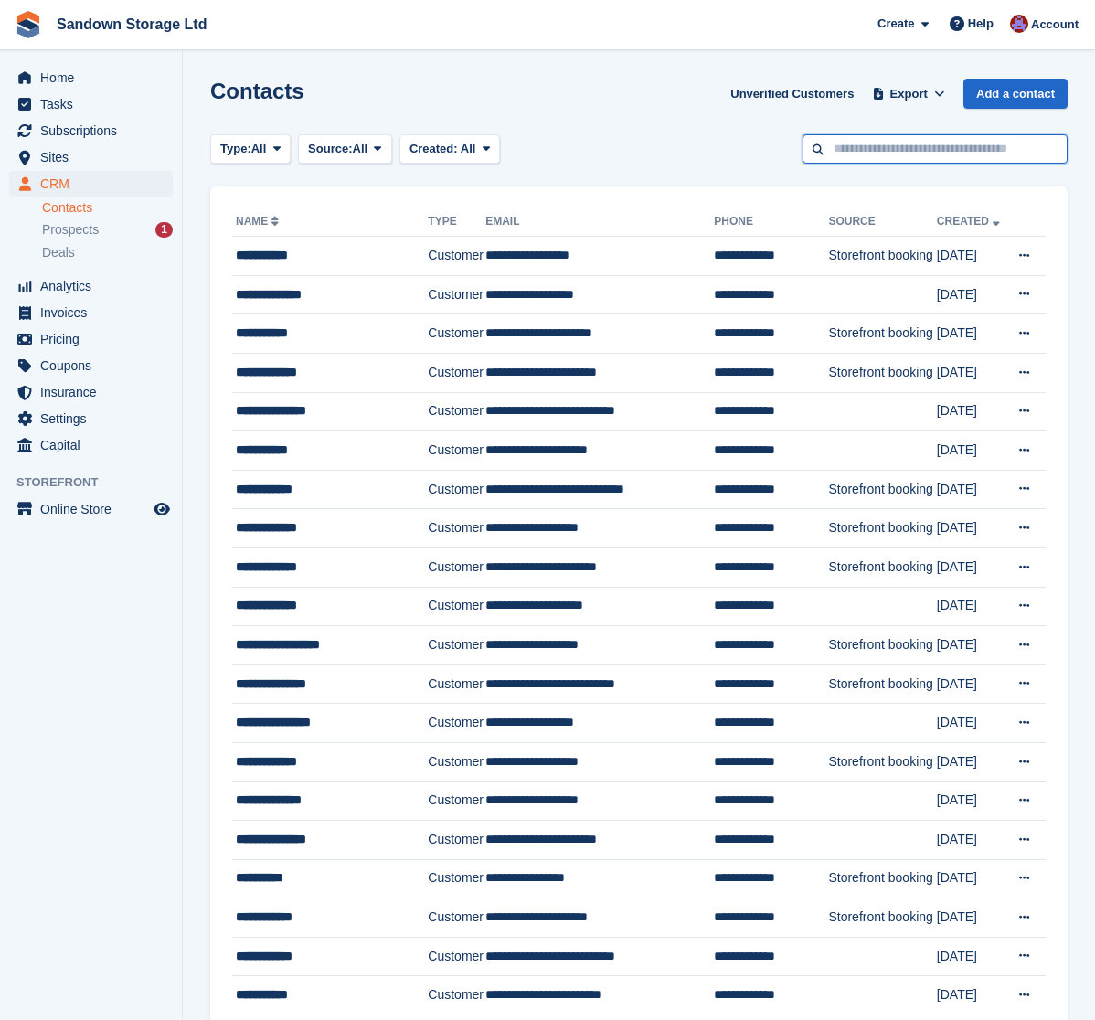
click at [910, 158] on input "text" at bounding box center [934, 149] width 265 height 30
type input "*********"
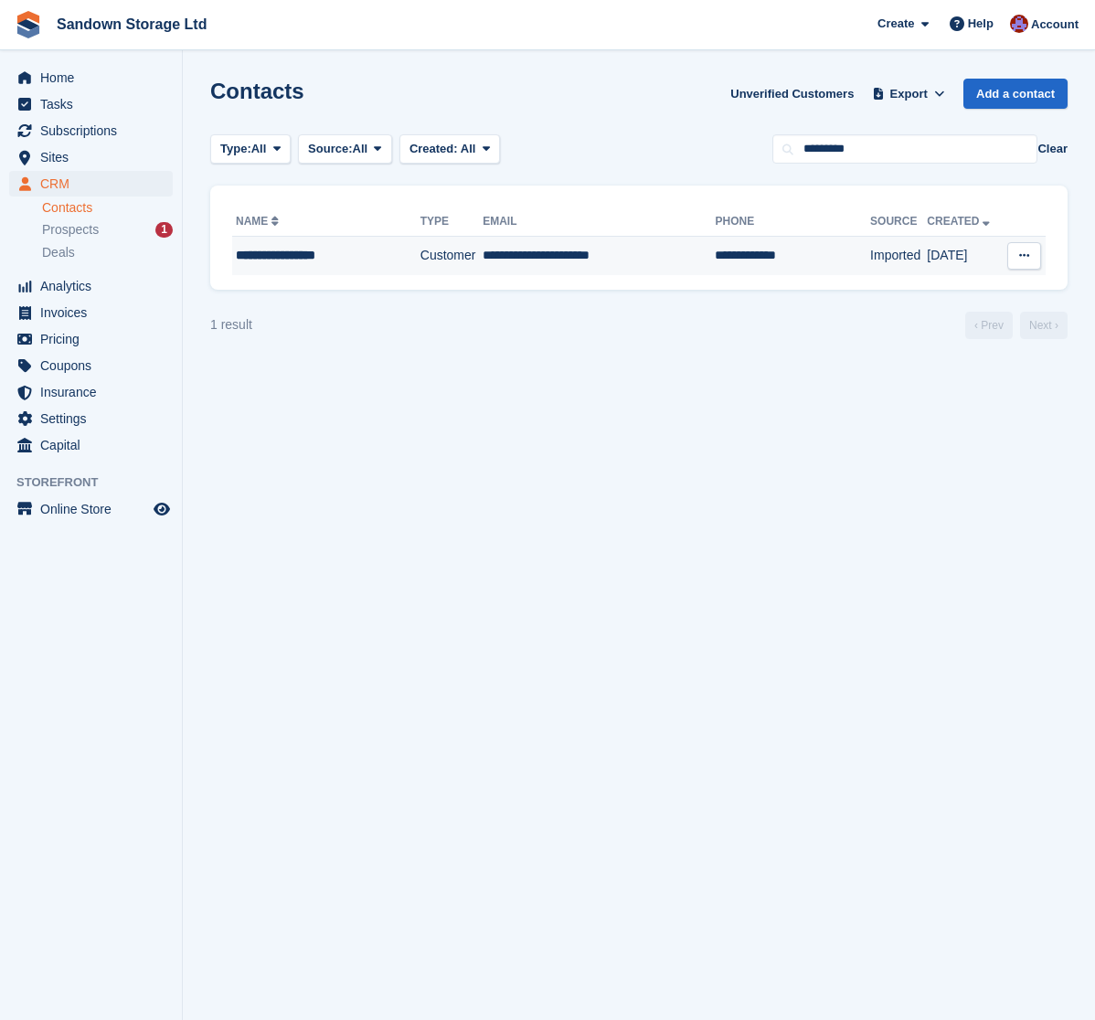
click at [622, 262] on td "**********" at bounding box center [598, 256] width 232 height 38
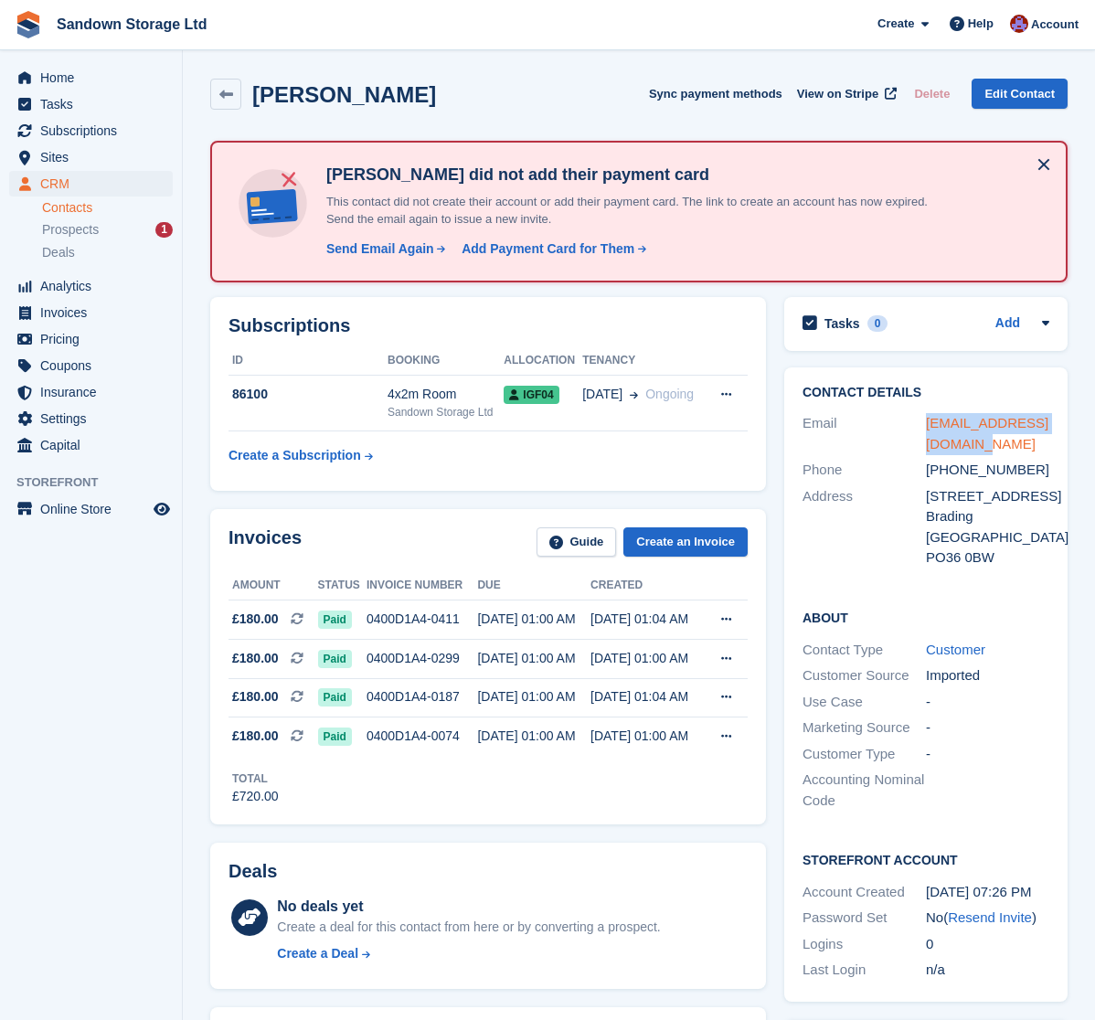
drag, startPoint x: 980, startPoint y: 443, endPoint x: 927, endPoint y: 427, distance: 54.6
click at [927, 427] on div "[EMAIL_ADDRESS][DOMAIN_NAME]" at bounding box center [987, 433] width 123 height 41
copy link "nicholabs@hotmail.co.uk"
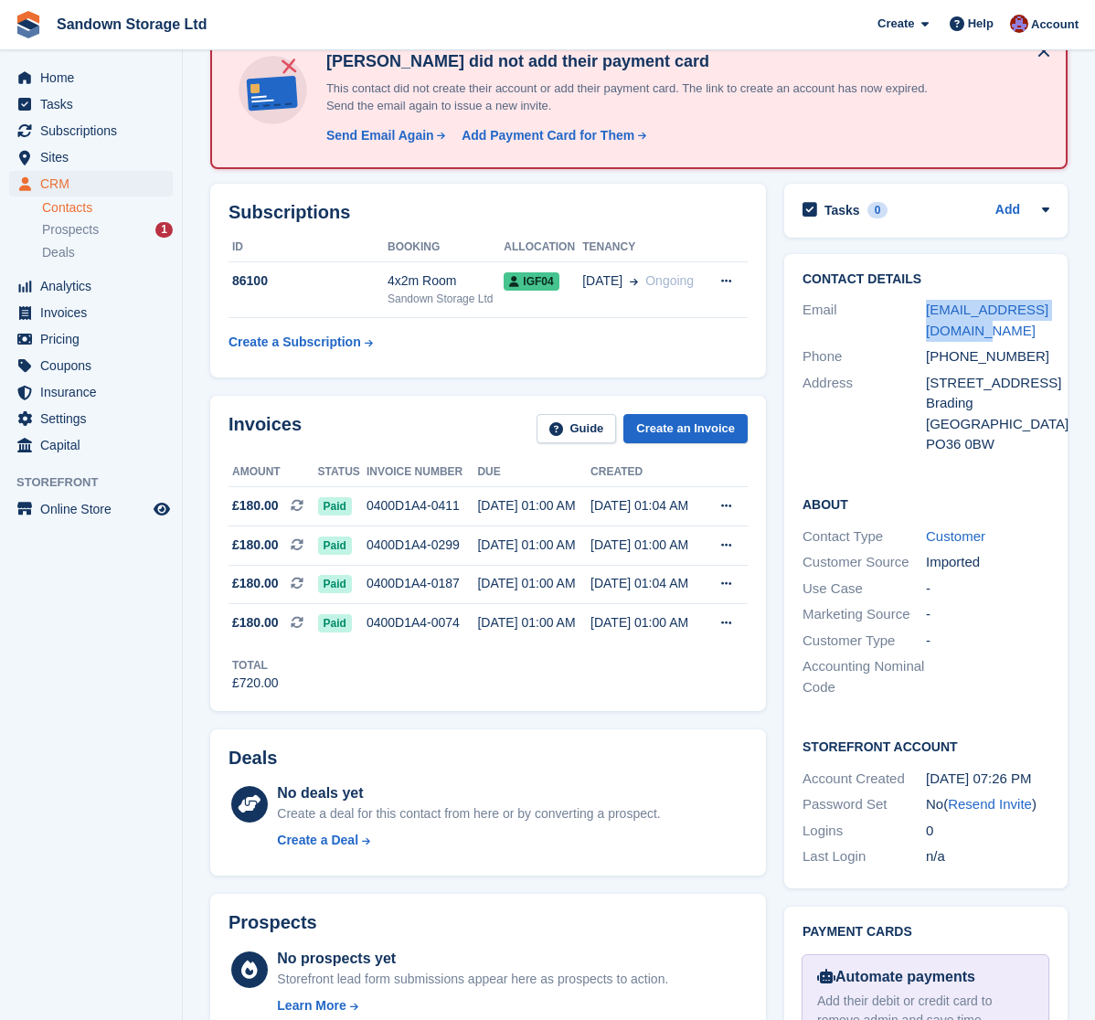
scroll to position [122, 0]
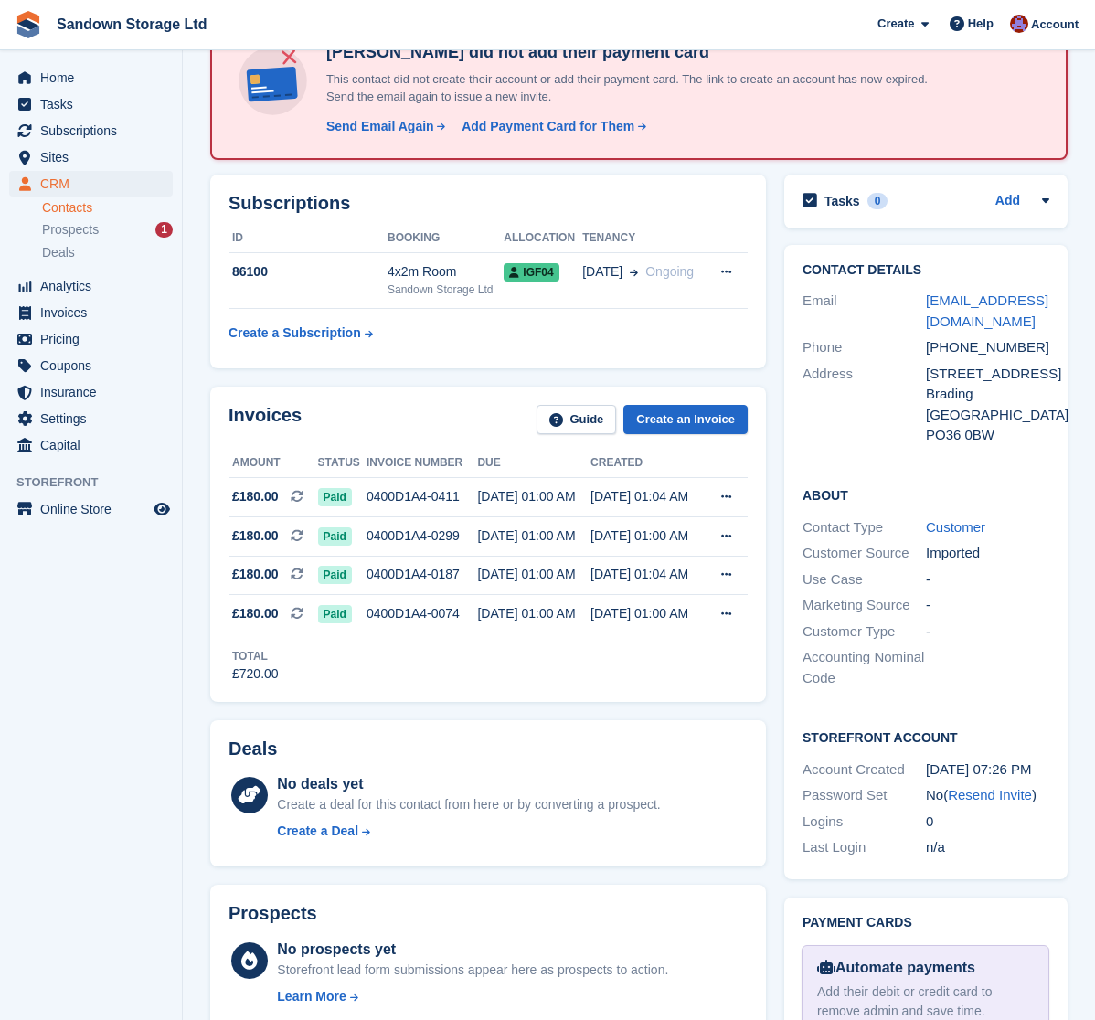
click at [765, 508] on div "Invoices Guide Create an Invoice Amount Status Invoice number Due Created £180.…" at bounding box center [488, 544] width 556 height 315
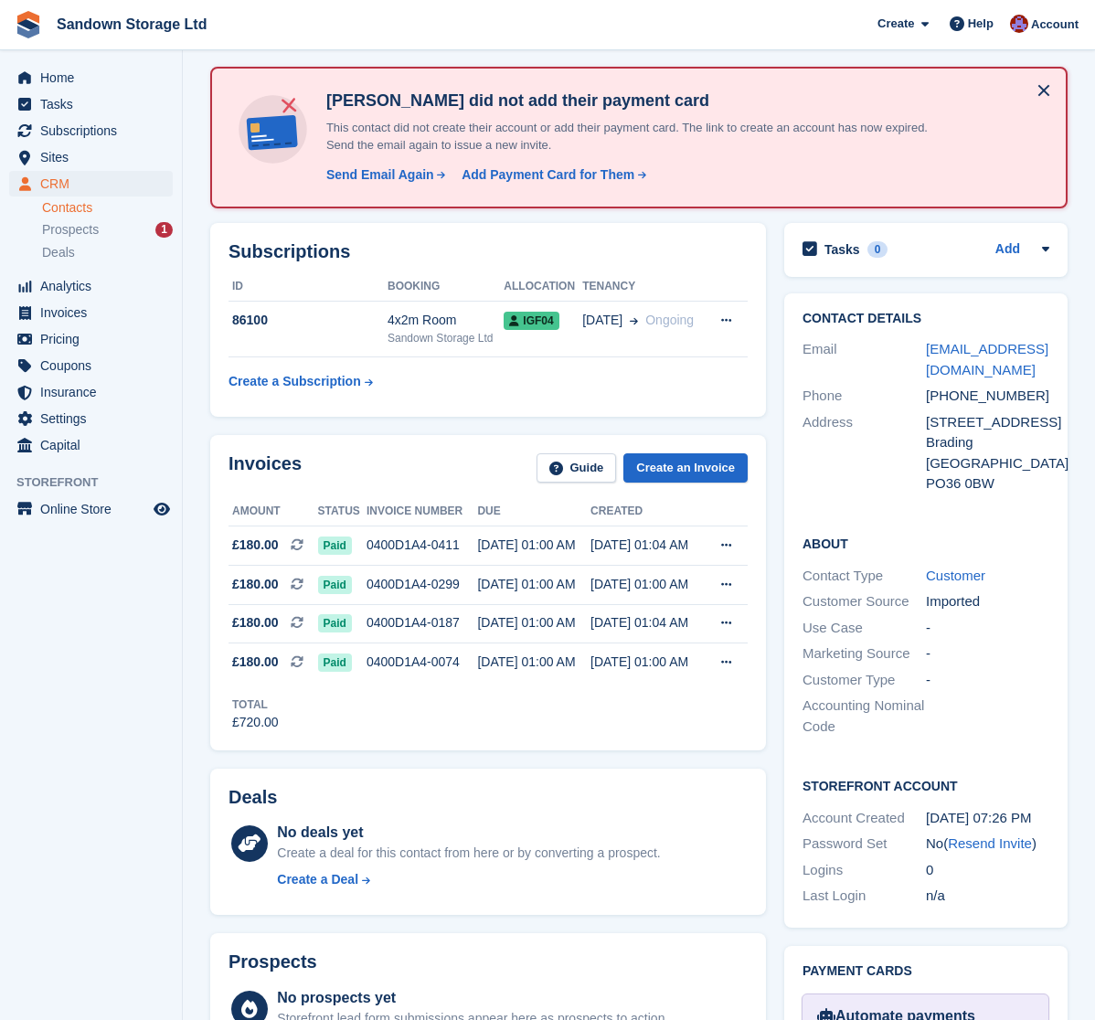
scroll to position [74, 0]
click at [700, 393] on table "ID Booking Allocation Tenancy 86100 4x2m Room Sandown Storage Ltd IGF04 20 May …" at bounding box center [487, 335] width 519 height 126
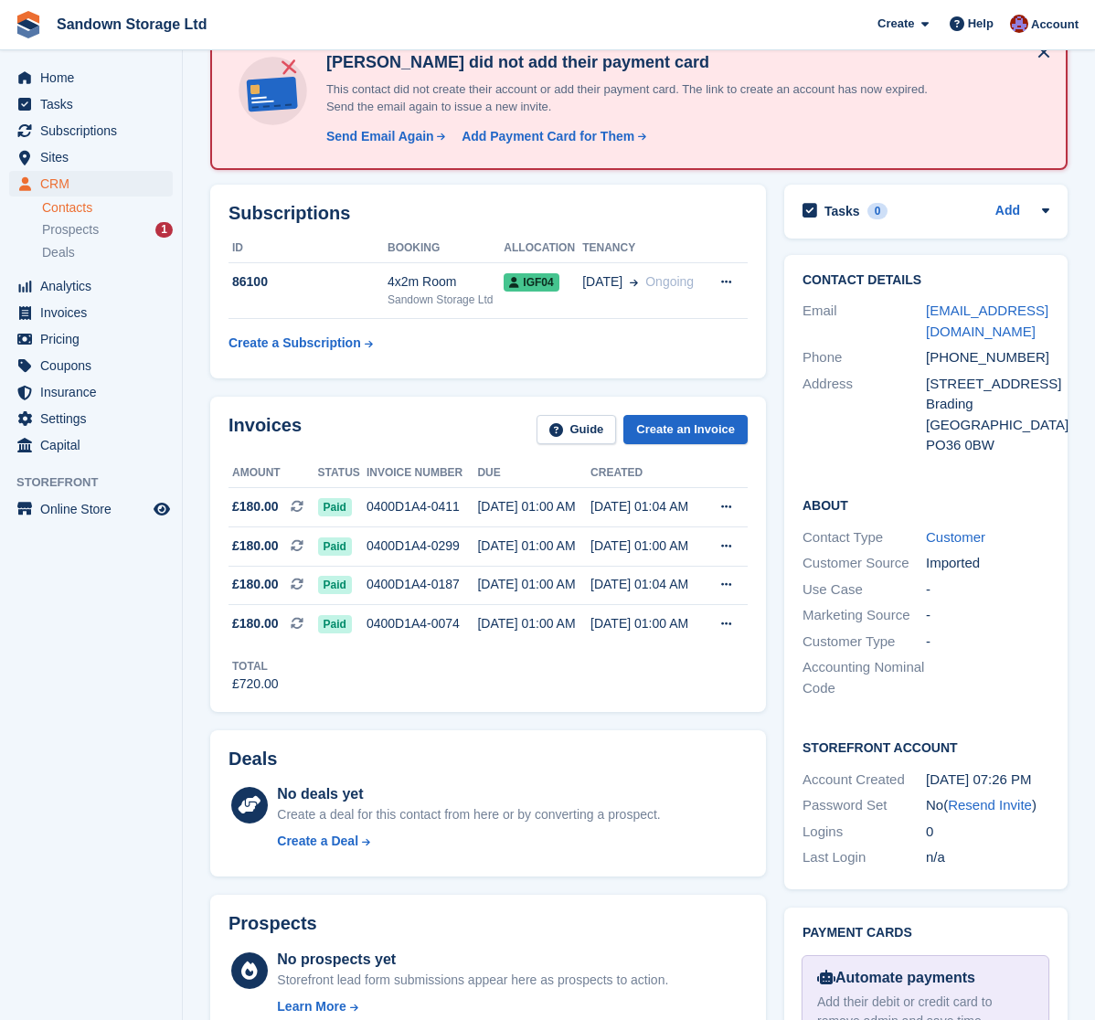
scroll to position [111, 0]
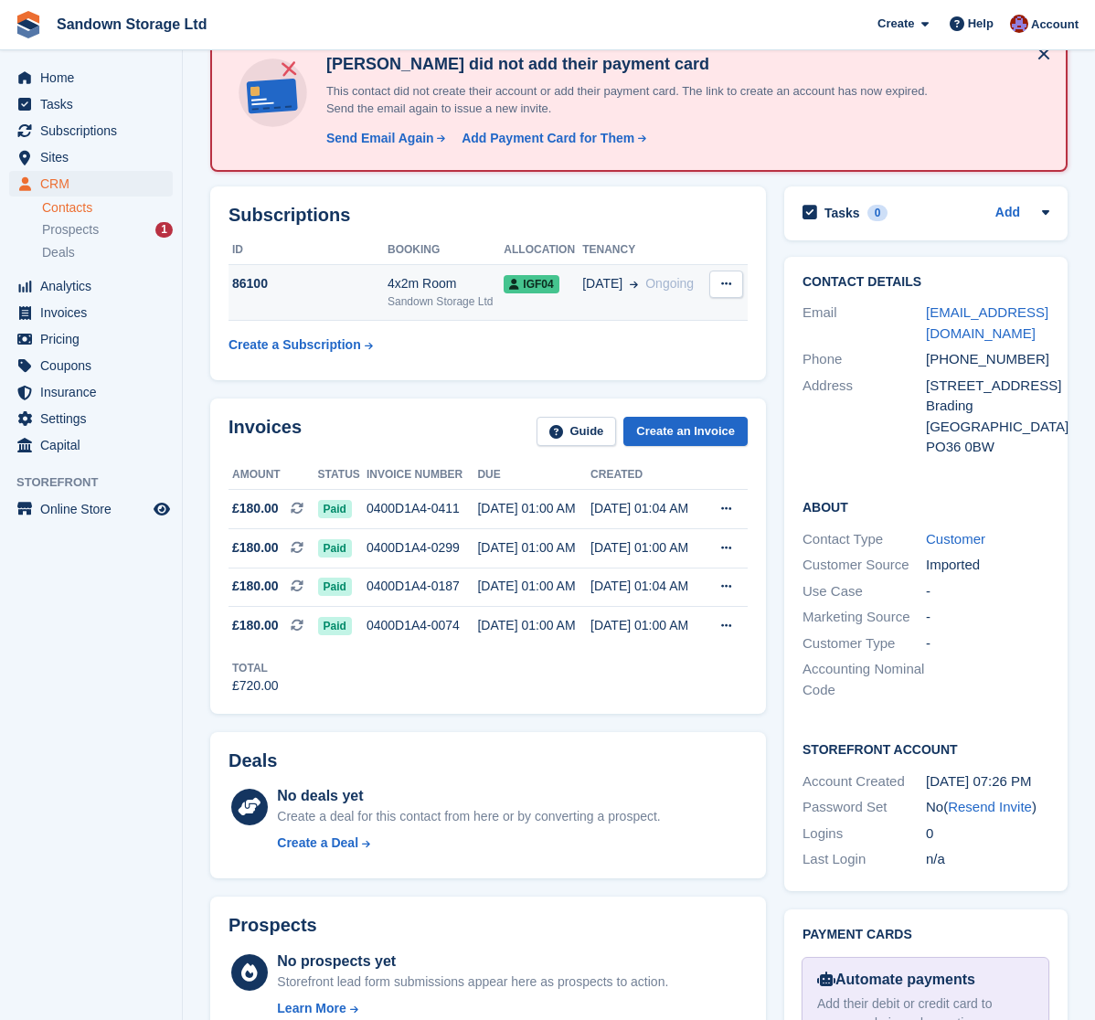
click at [736, 281] on button at bounding box center [726, 283] width 34 height 27
click at [732, 372] on div "Subscriptions ID Booking Allocation Tenancy 86100 4x2m Room Sandown Storage Ltd…" at bounding box center [488, 283] width 556 height 194
click at [732, 285] on button at bounding box center [726, 283] width 34 height 27
click at [707, 361] on div "Subscriptions ID Booking Allocation Tenancy 86100 4x2m Room Sandown Storage Ltd…" at bounding box center [488, 283] width 556 height 194
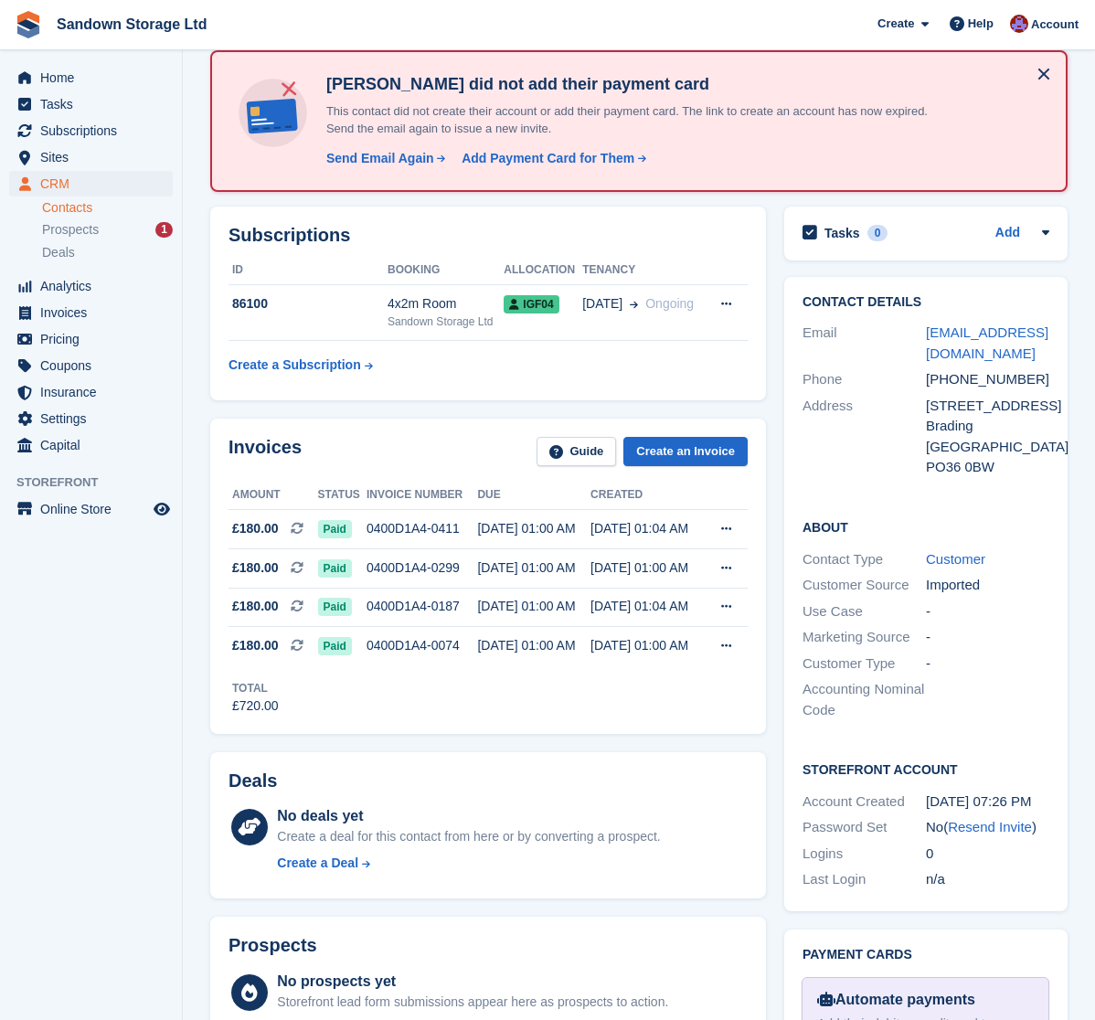
scroll to position [119, 0]
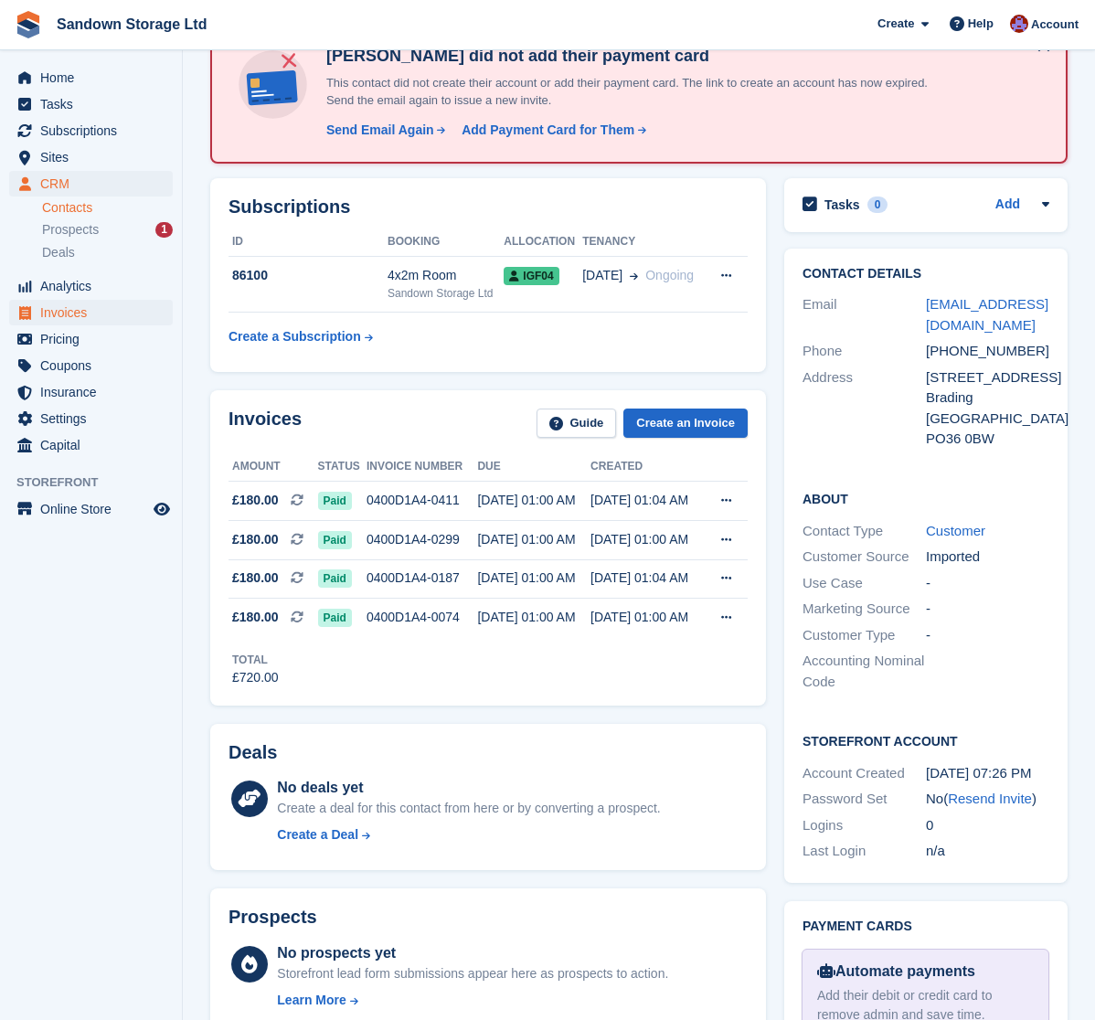
click at [83, 316] on span "Invoices" at bounding box center [95, 313] width 110 height 26
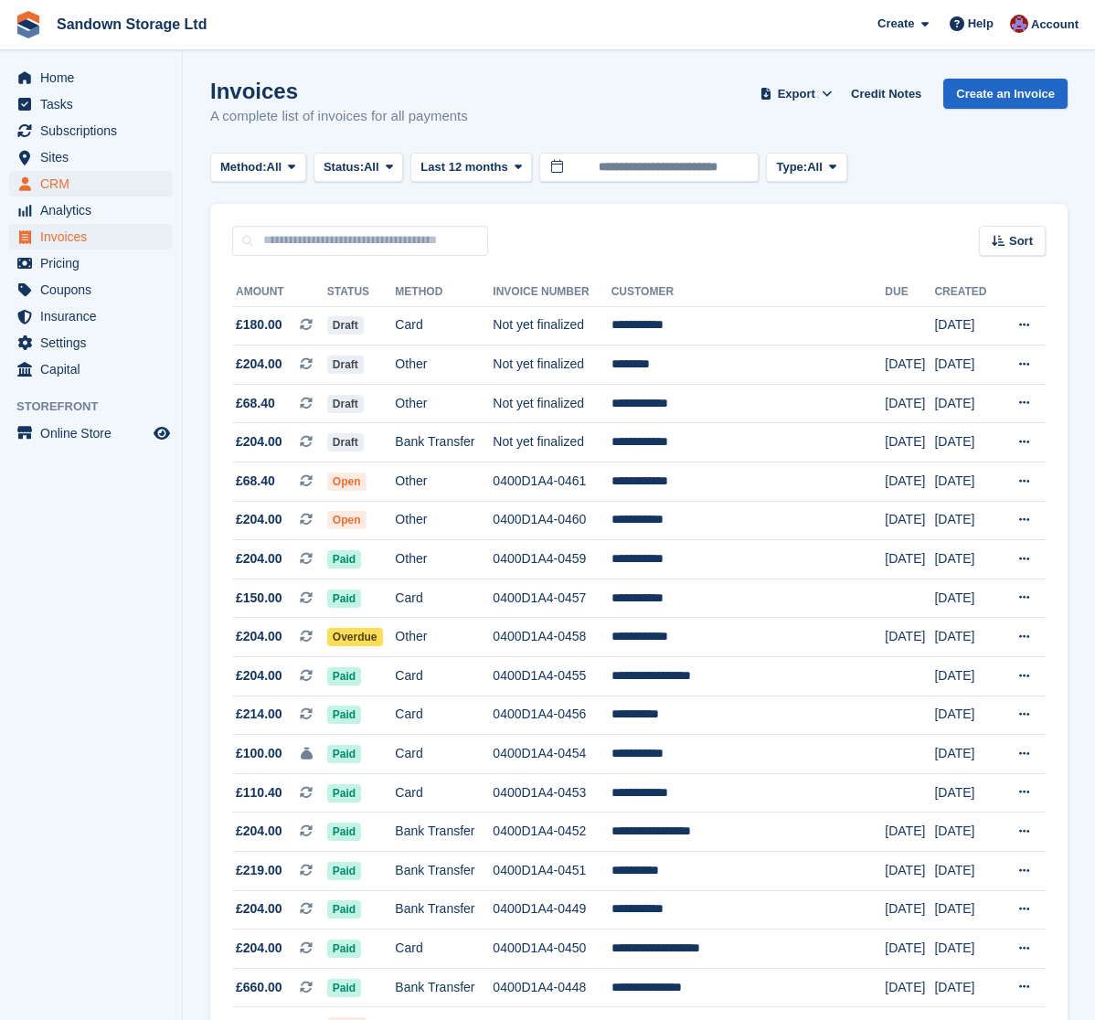
click at [105, 180] on span "CRM" at bounding box center [95, 184] width 110 height 26
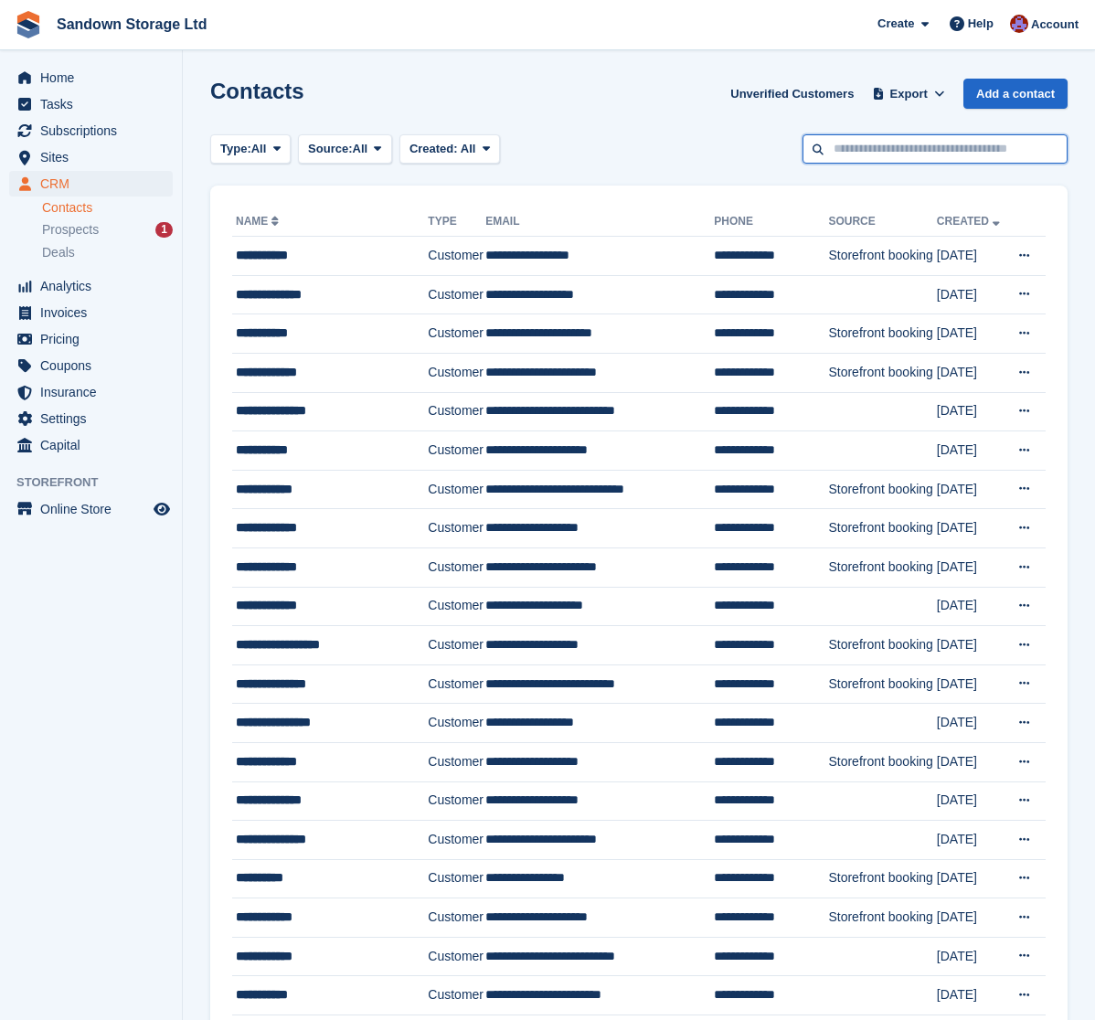
click at [855, 151] on input "text" at bounding box center [934, 149] width 265 height 30
type input "******"
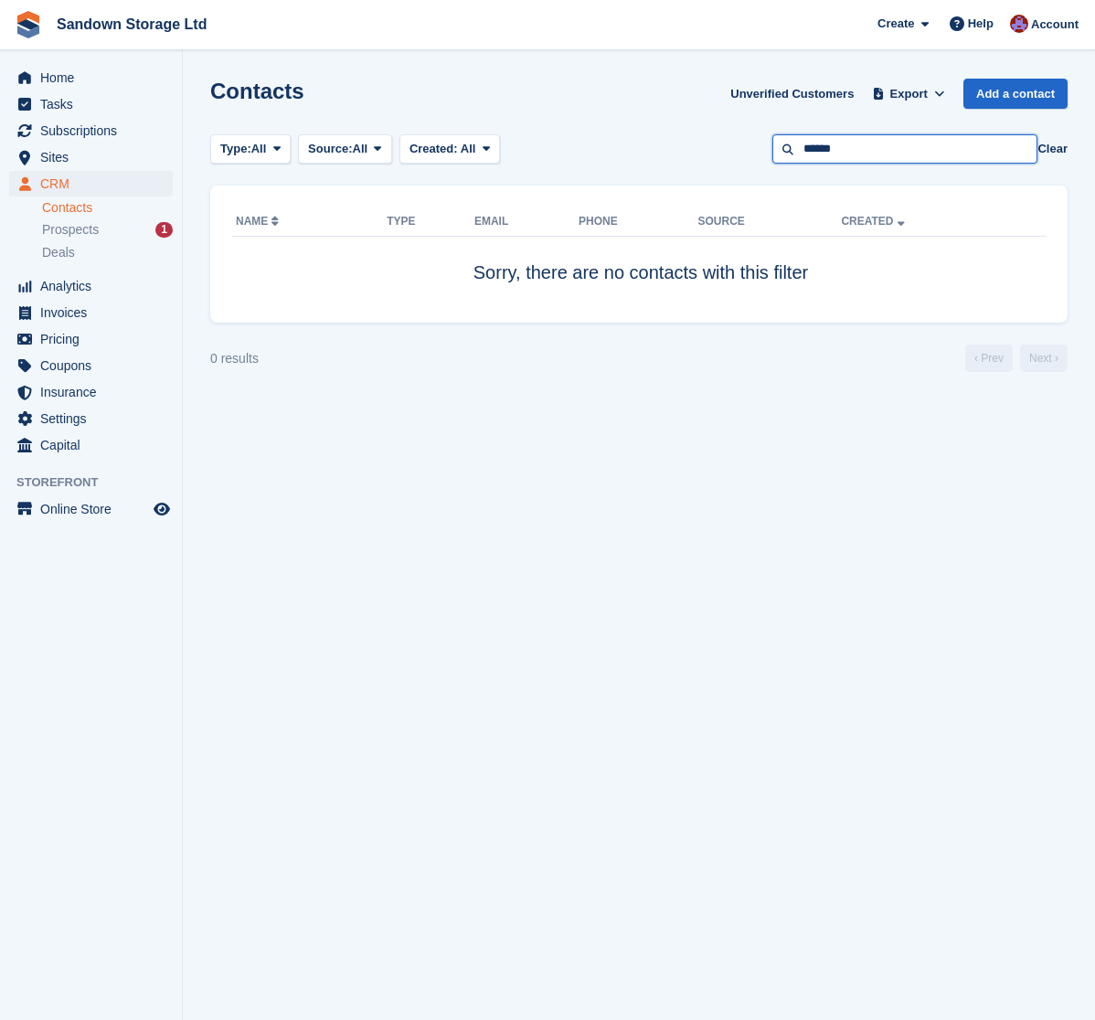
drag, startPoint x: 853, startPoint y: 151, endPoint x: 738, endPoint y: 138, distance: 114.9
click at [738, 138] on div "Type: All All Lead Customer Source: All All Storefront Backoffice Pre-Opening i…" at bounding box center [638, 149] width 857 height 30
type input "*****"
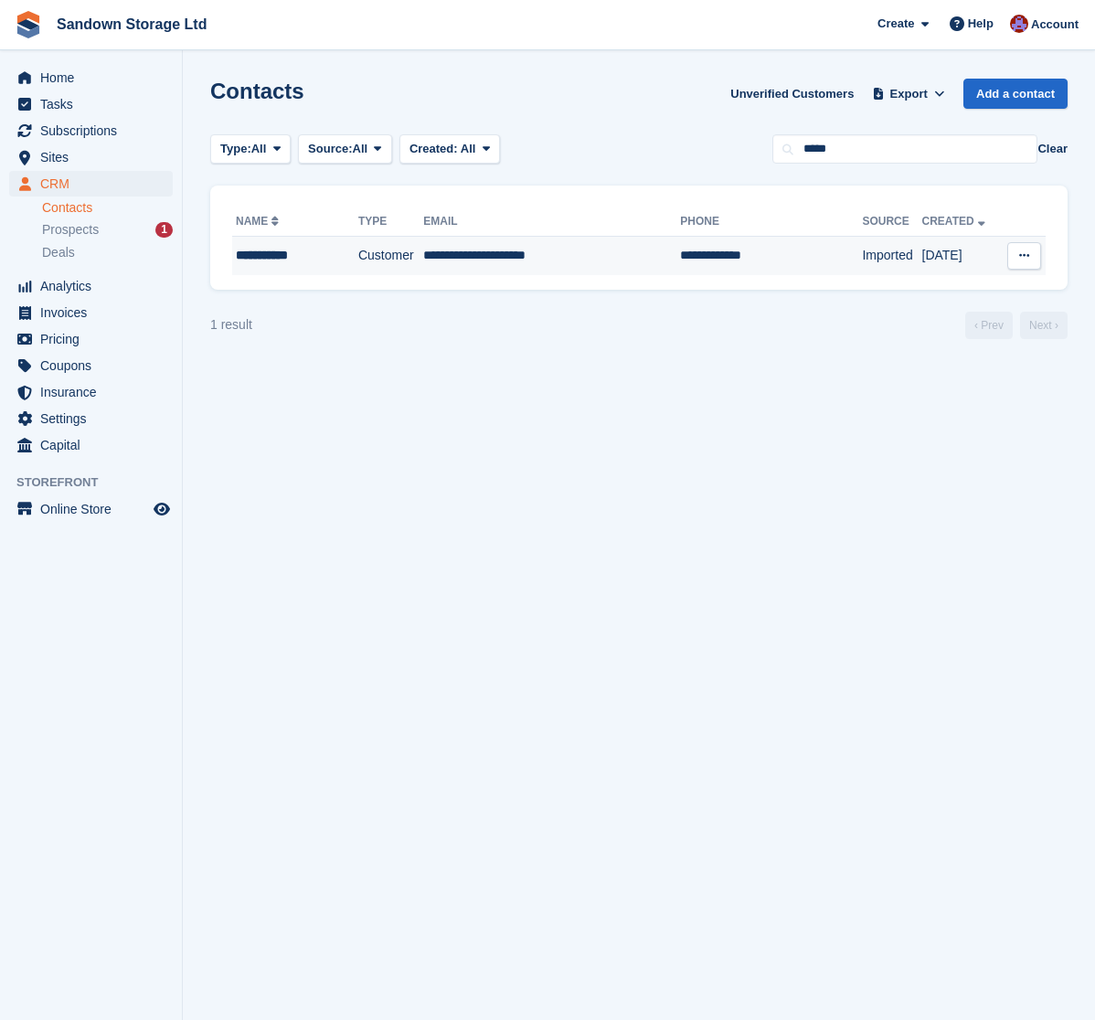
click at [599, 254] on td "**********" at bounding box center [551, 256] width 257 height 38
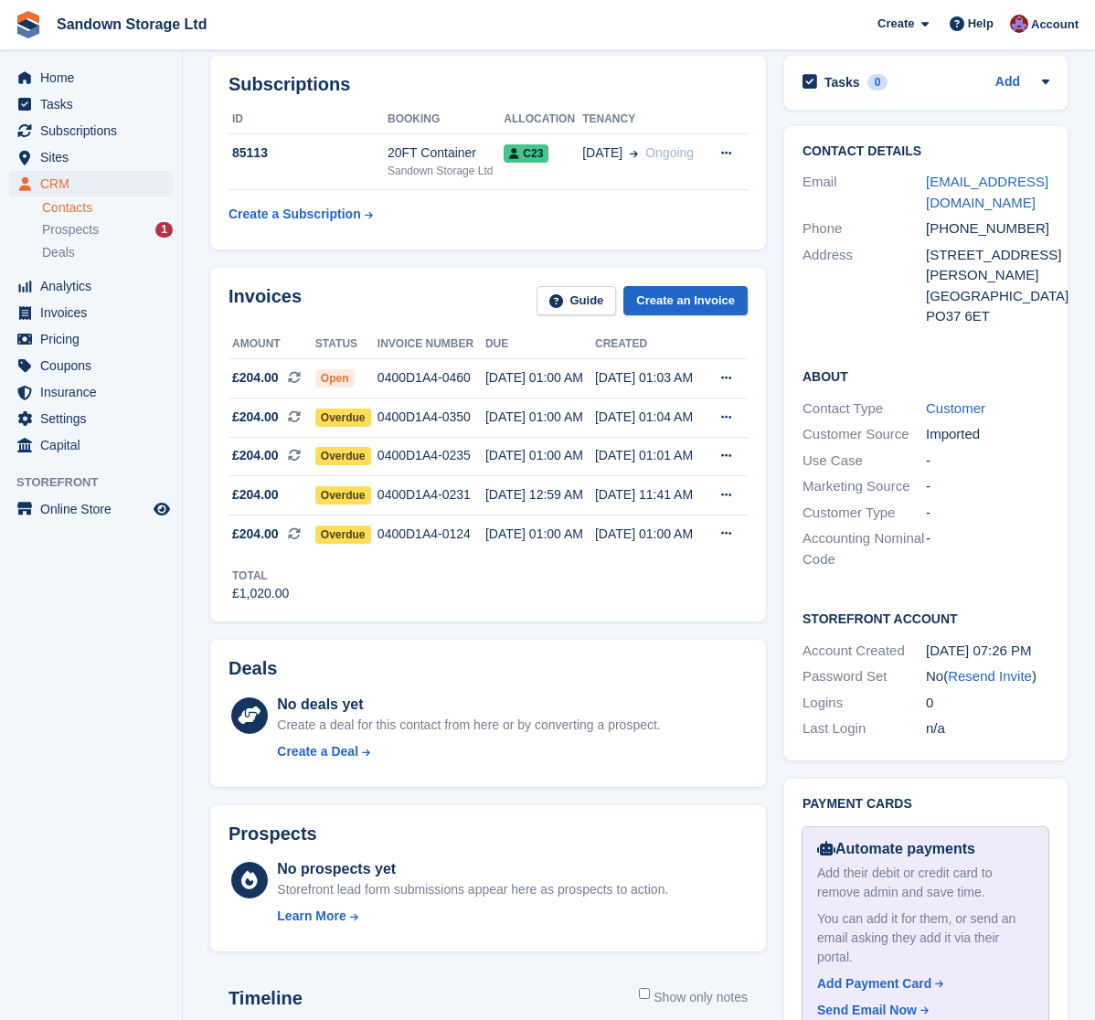
scroll to position [242, 0]
drag, startPoint x: 377, startPoint y: 341, endPoint x: 529, endPoint y: 341, distance: 151.7
click at [529, 341] on tr "Amount Status Invoice number Due Created" at bounding box center [487, 343] width 519 height 29
click at [529, 341] on th "Due" at bounding box center [540, 343] width 110 height 29
drag, startPoint x: 234, startPoint y: 343, endPoint x: 703, endPoint y: 343, distance: 468.8
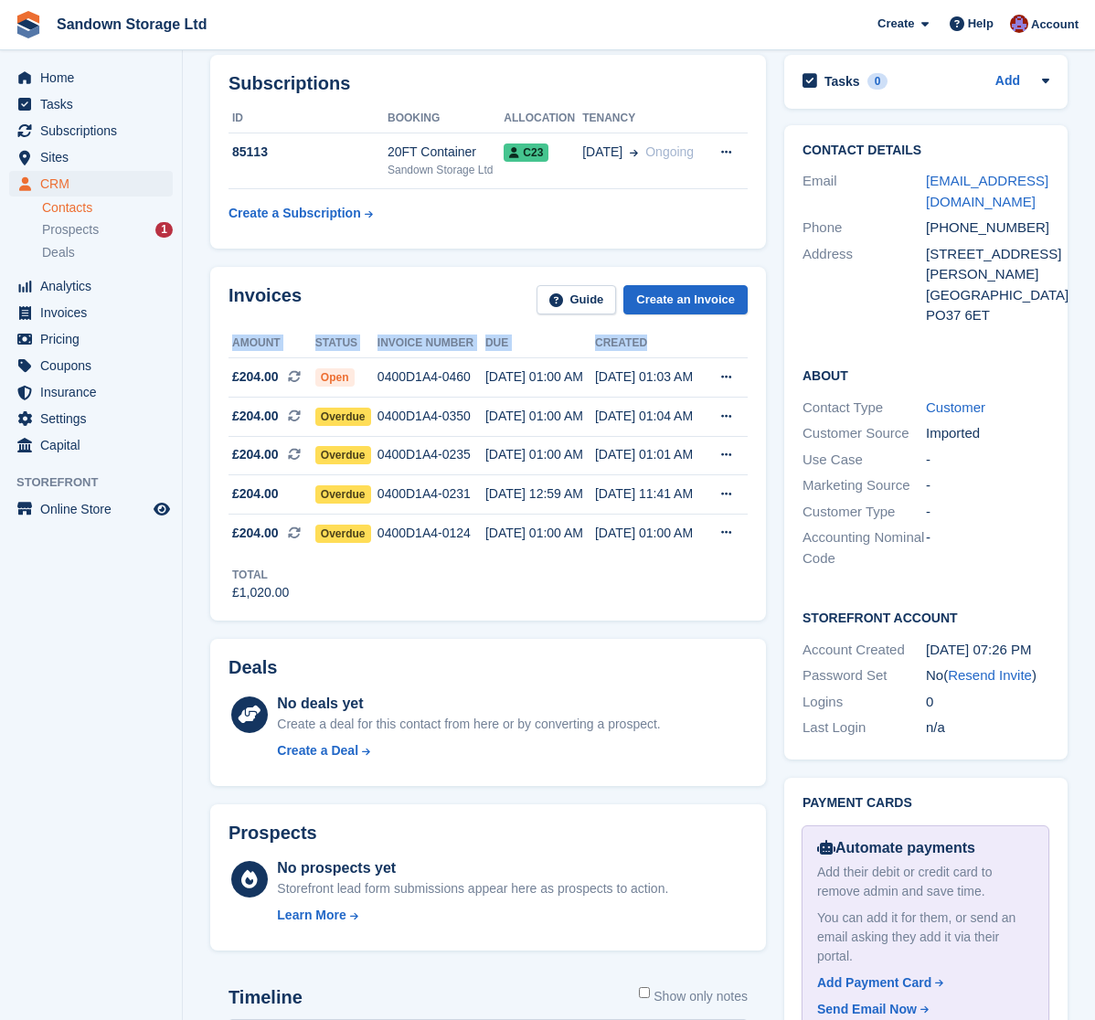
click at [703, 343] on tr "Amount Status Invoice number Due Created" at bounding box center [487, 343] width 519 height 29
click at [702, 344] on th "Created" at bounding box center [650, 343] width 110 height 29
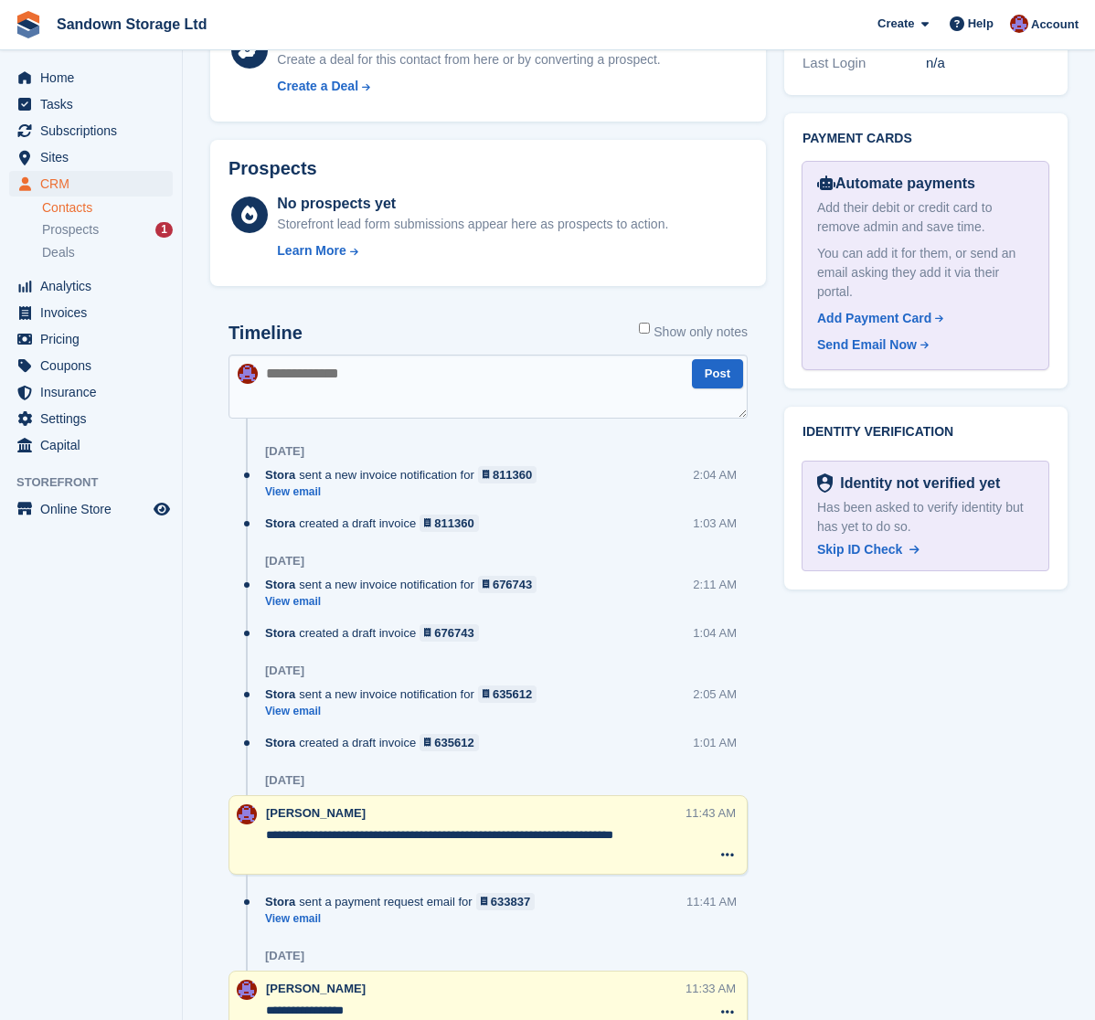
scroll to position [851, 0]
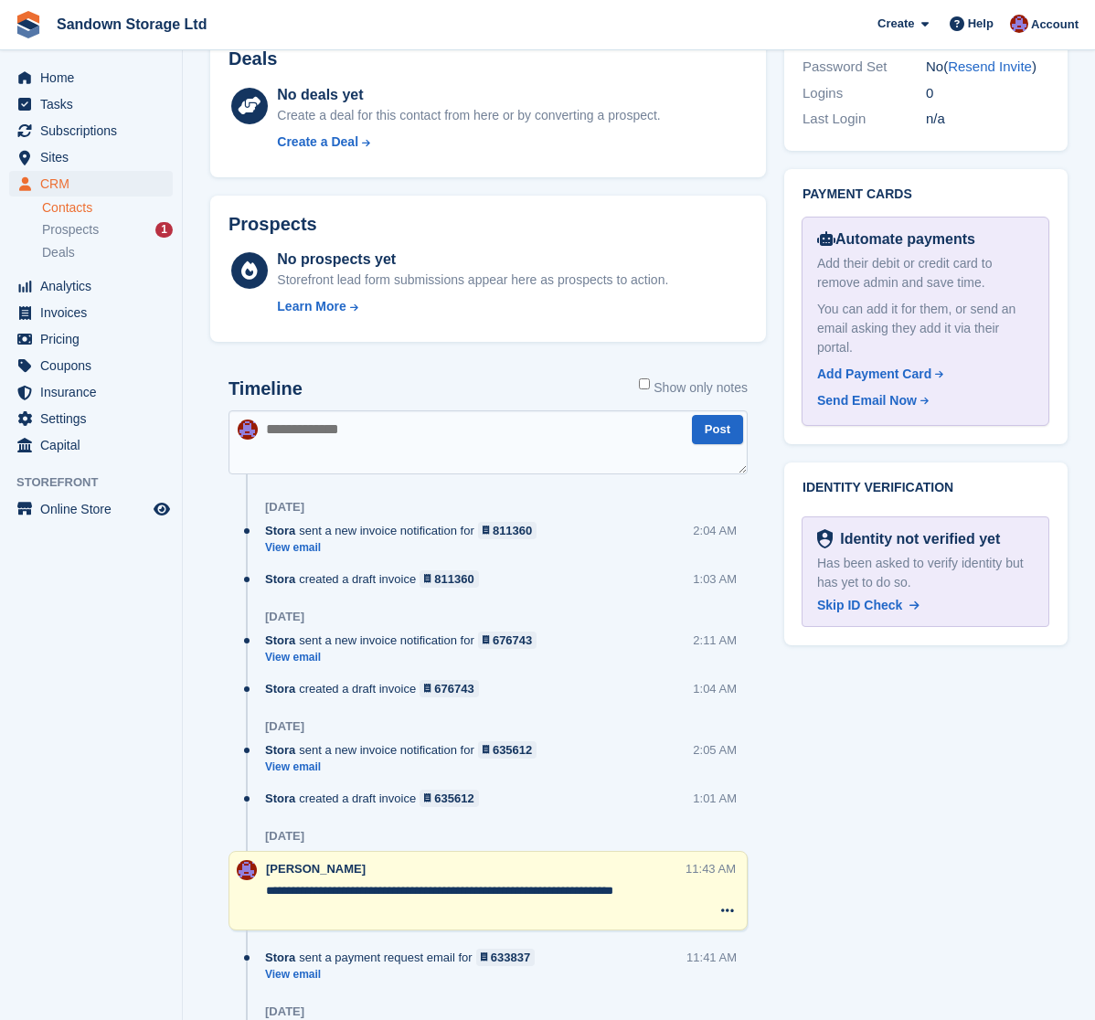
click at [469, 433] on textarea at bounding box center [487, 442] width 519 height 64
type textarea "**********"
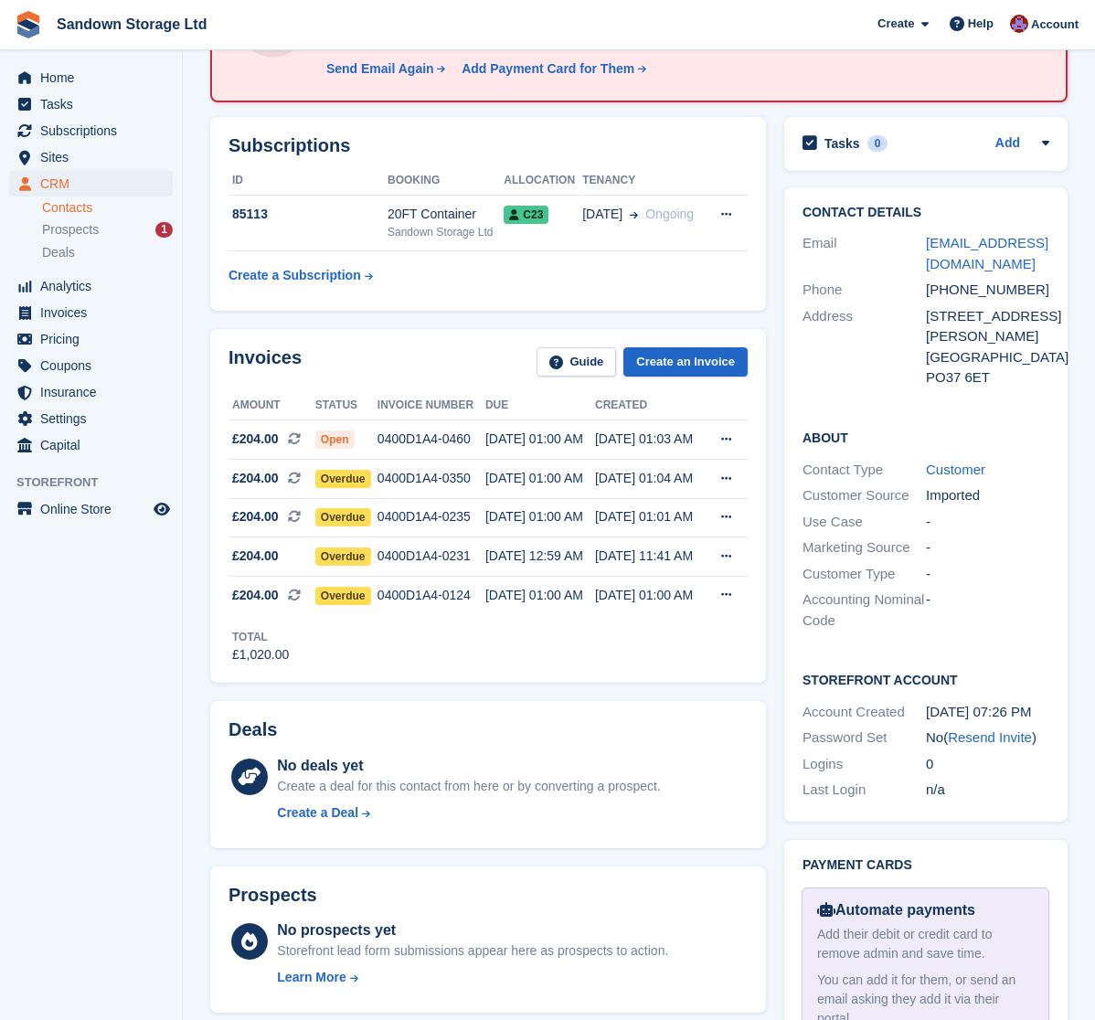
click at [408, 639] on div "Total £1,020.00" at bounding box center [487, 639] width 519 height 50
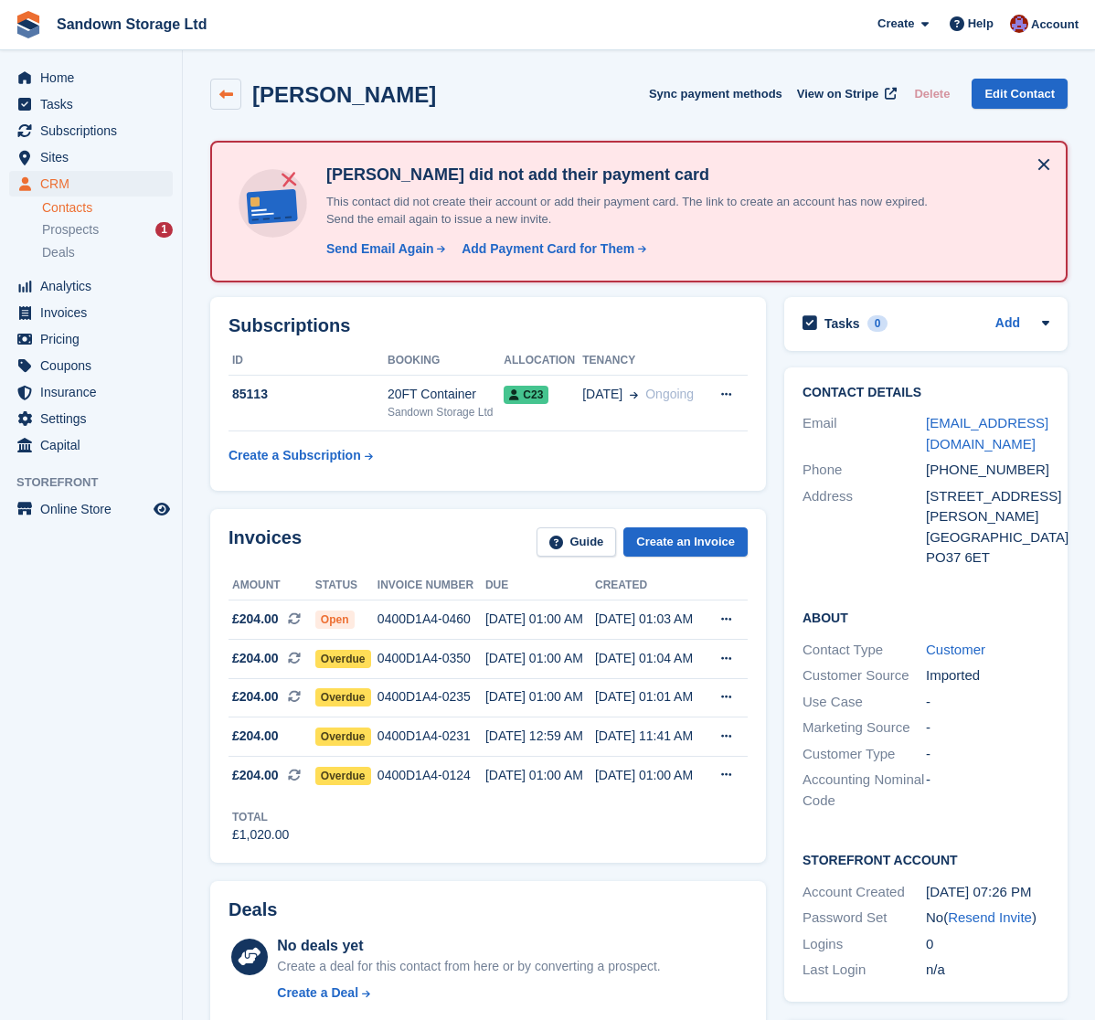
scroll to position [0, 0]
click at [233, 92] on link at bounding box center [225, 94] width 31 height 31
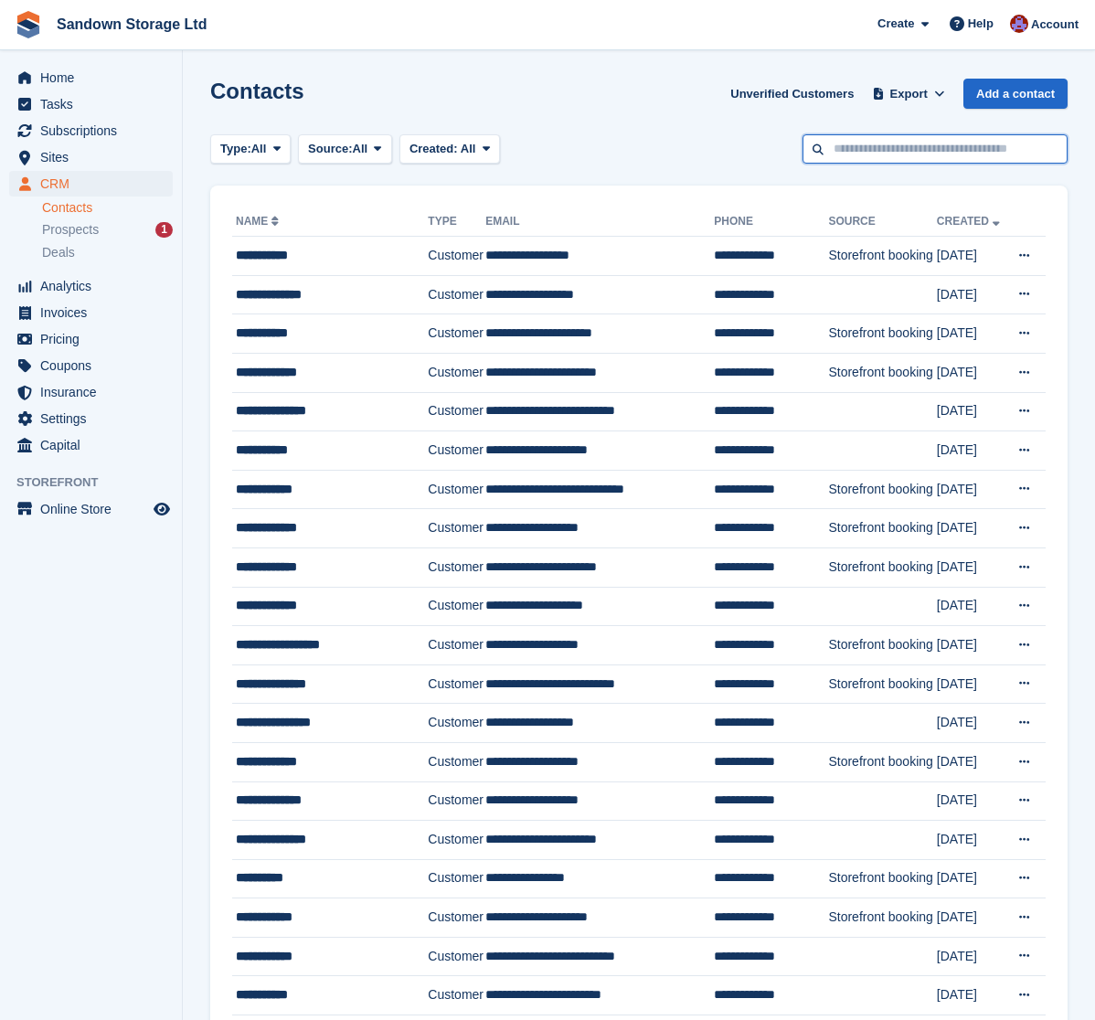
click at [982, 148] on input "text" at bounding box center [934, 149] width 265 height 30
type input "******"
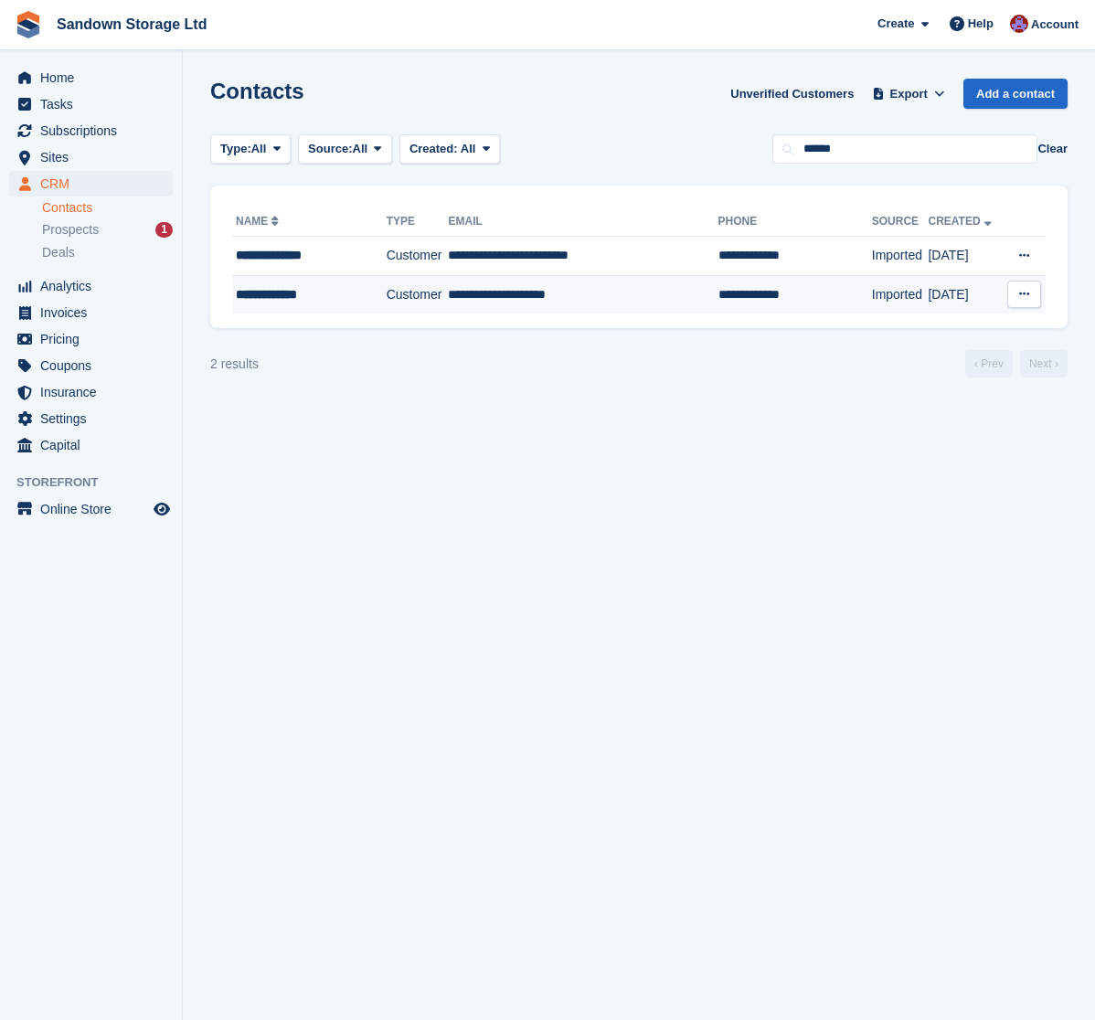
click at [627, 310] on td "**********" at bounding box center [583, 294] width 270 height 38
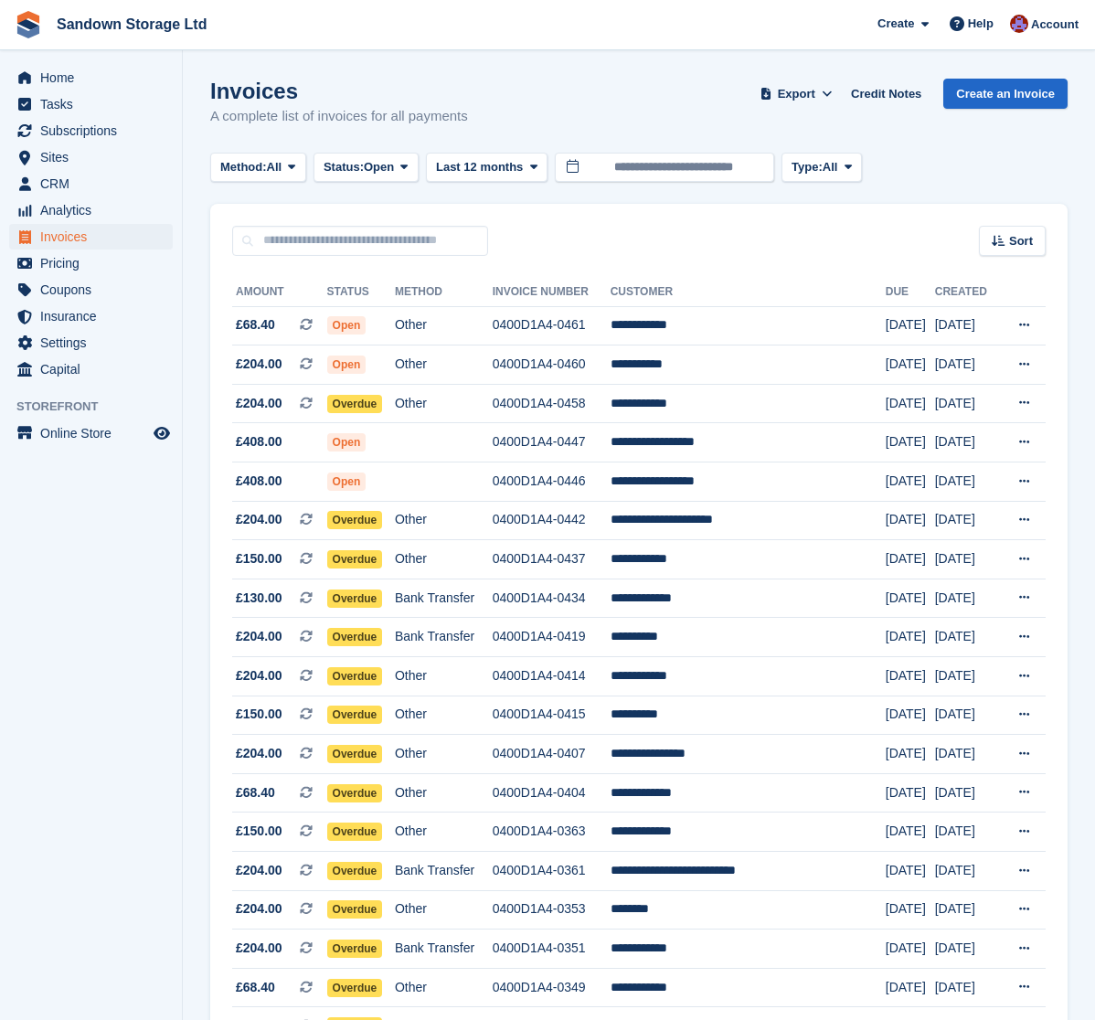
scroll to position [456, 0]
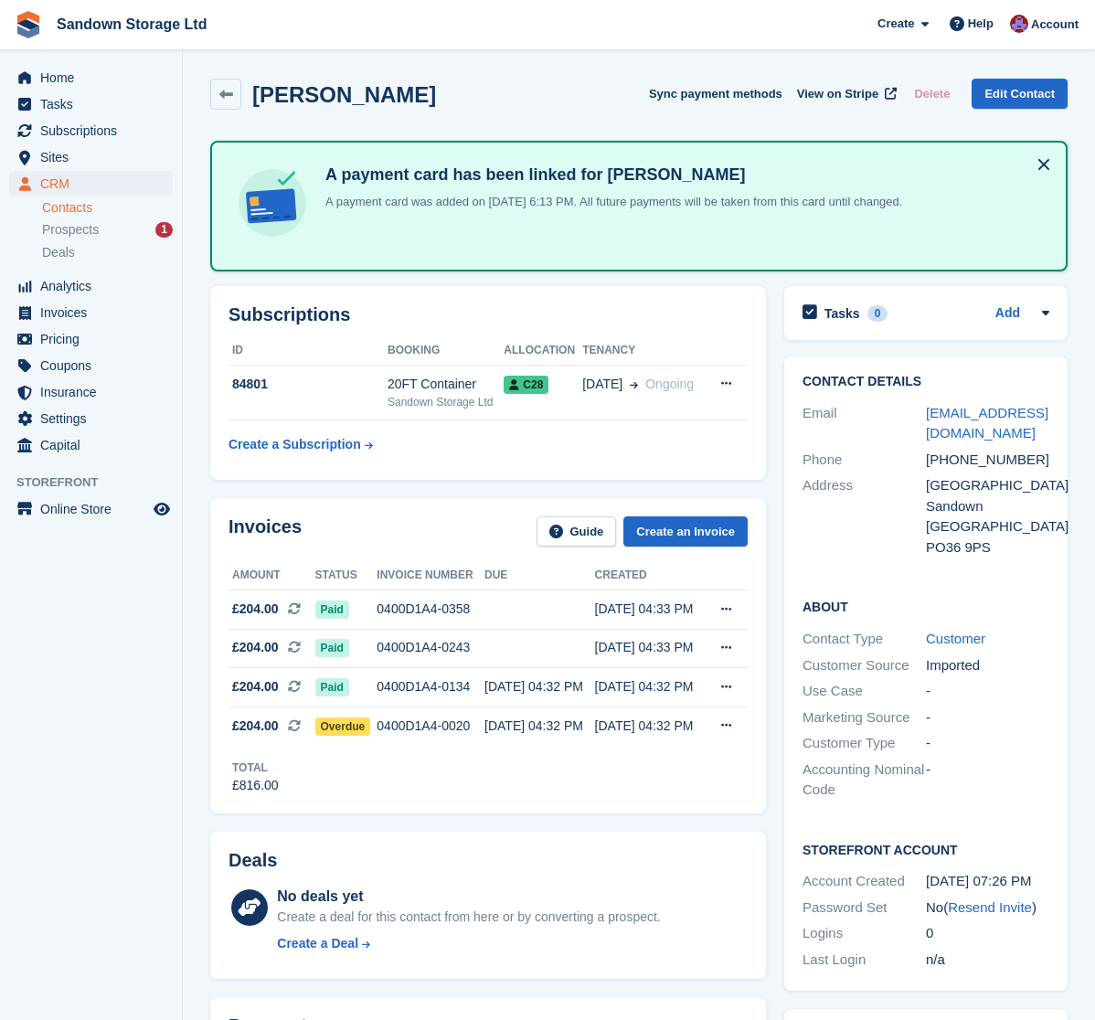
scroll to position [2, 0]
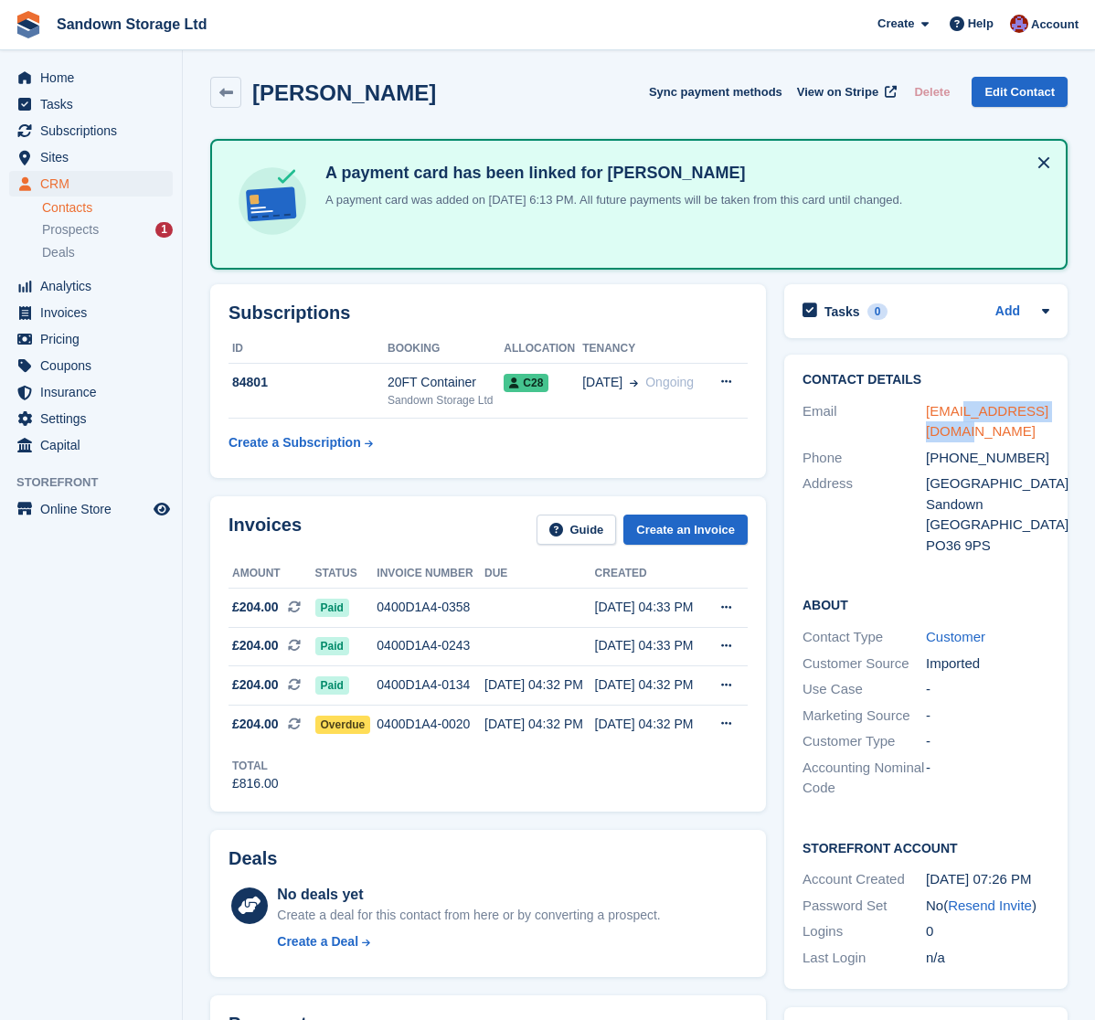
drag, startPoint x: 970, startPoint y: 429, endPoint x: 962, endPoint y: 417, distance: 15.2
click at [962, 417] on div "[EMAIL_ADDRESS][DOMAIN_NAME]" at bounding box center [987, 421] width 123 height 41
click at [983, 427] on div "[EMAIL_ADDRESS][DOMAIN_NAME]" at bounding box center [987, 421] width 123 height 41
drag, startPoint x: 977, startPoint y: 433, endPoint x: 921, endPoint y: 414, distance: 58.9
click at [927, 409] on div "[EMAIL_ADDRESS][DOMAIN_NAME]" at bounding box center [987, 421] width 123 height 41
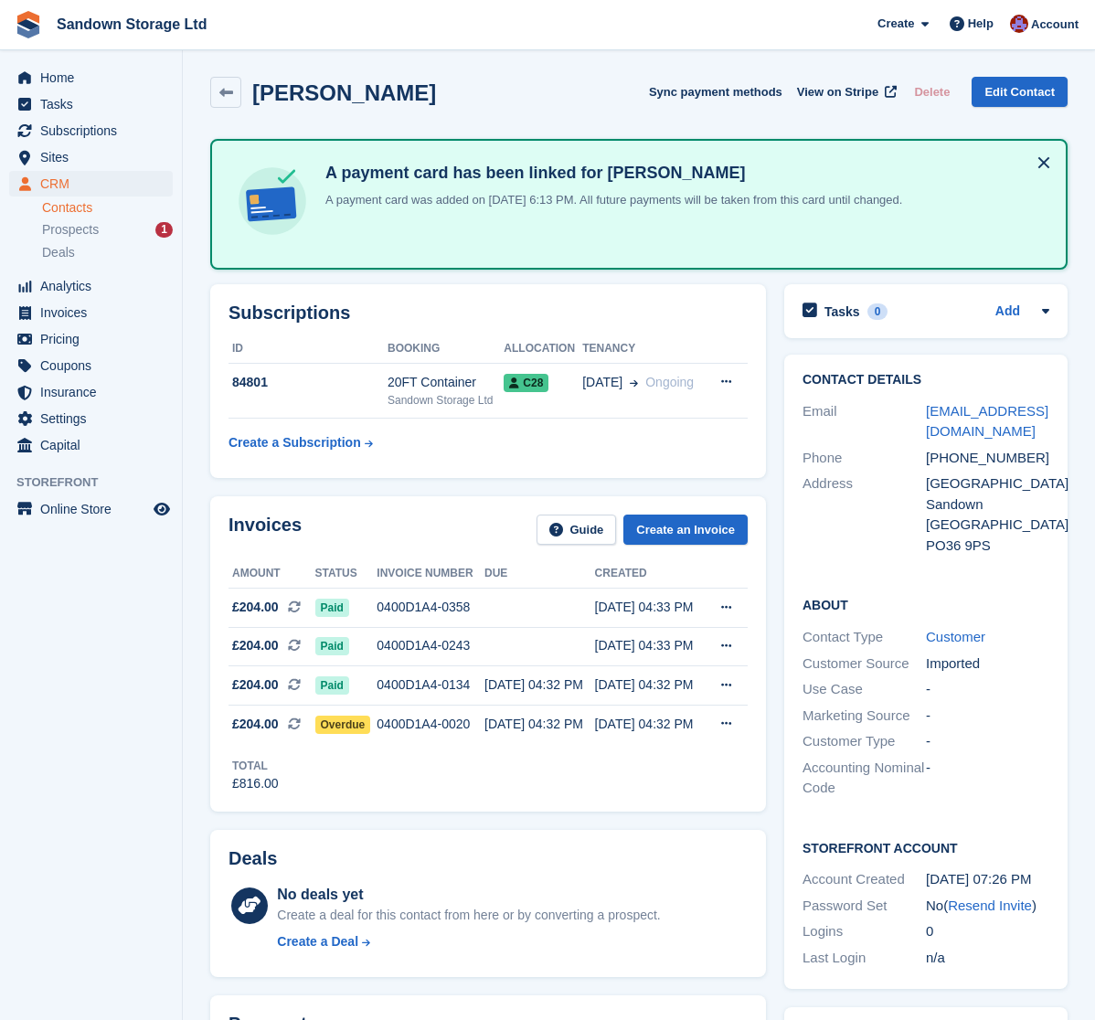
click at [877, 427] on div "Email" at bounding box center [863, 421] width 123 height 41
drag, startPoint x: 941, startPoint y: 423, endPoint x: 927, endPoint y: 409, distance: 20.0
click at [927, 409] on div "[EMAIL_ADDRESS][DOMAIN_NAME]" at bounding box center [987, 421] width 123 height 41
copy link "[EMAIL_ADDRESS][DOMAIN_NAME]"
